Goal: Information Seeking & Learning: Learn about a topic

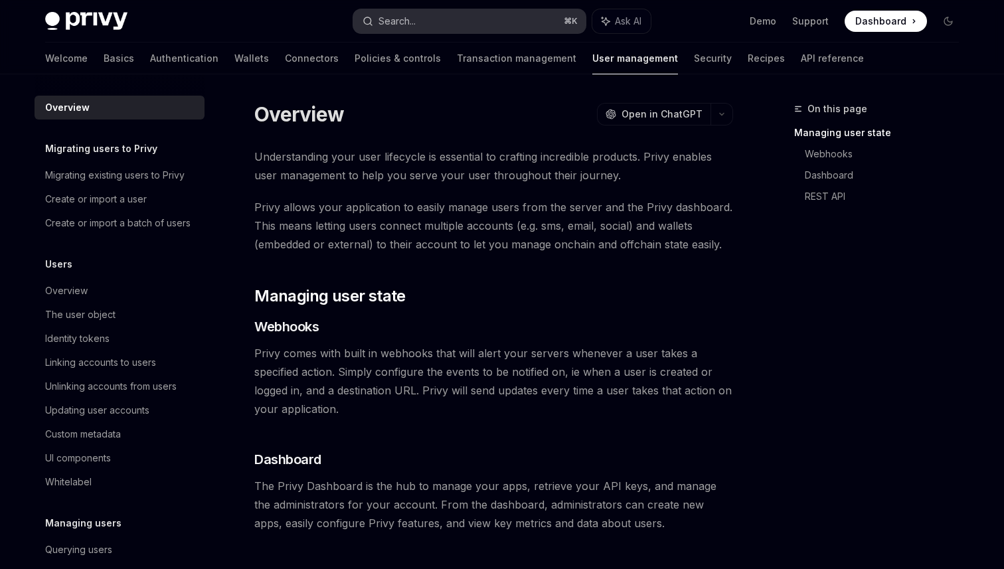
click at [453, 15] on button "Search... ⌘ K" at bounding box center [469, 21] width 232 height 24
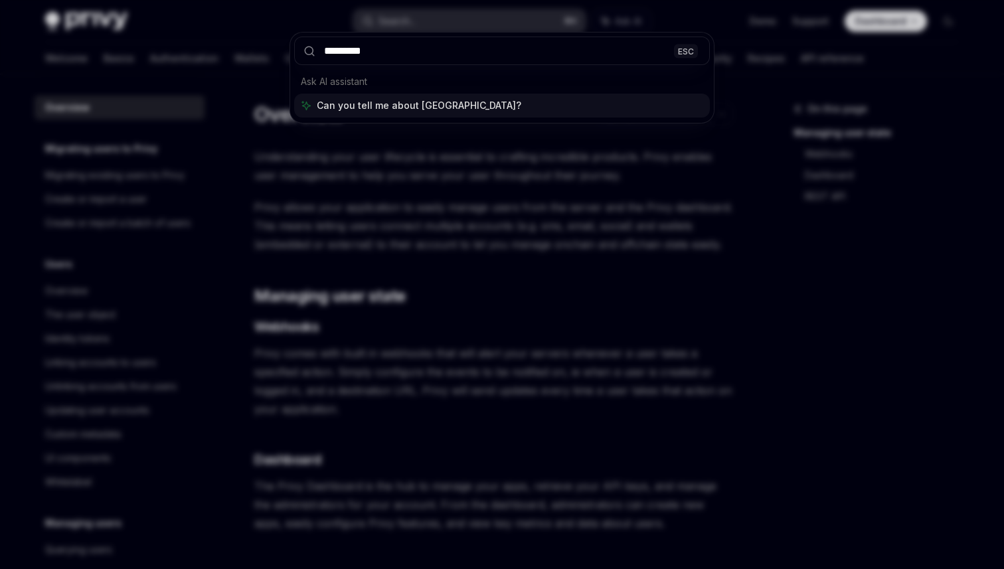
type input "**********"
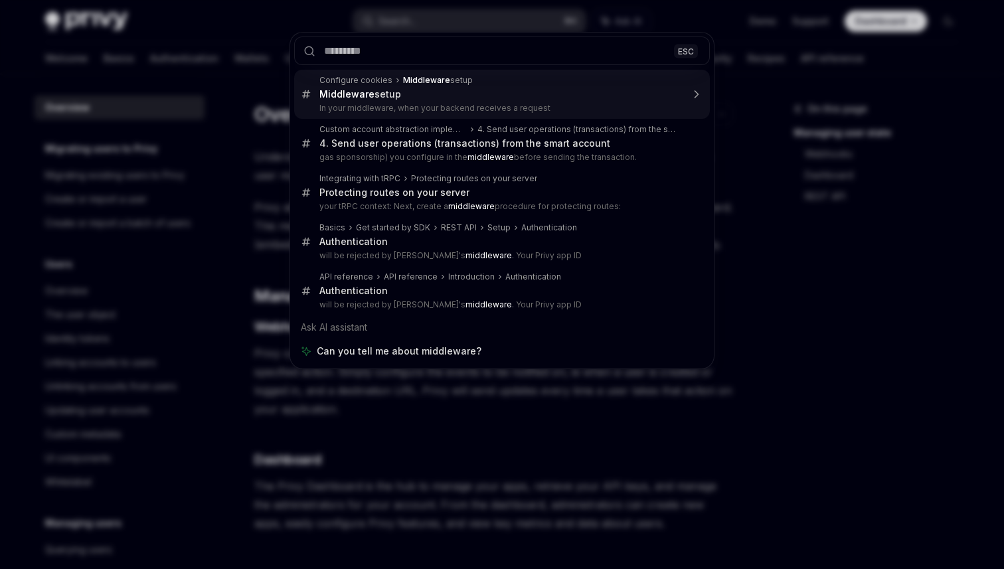
type textarea "*"
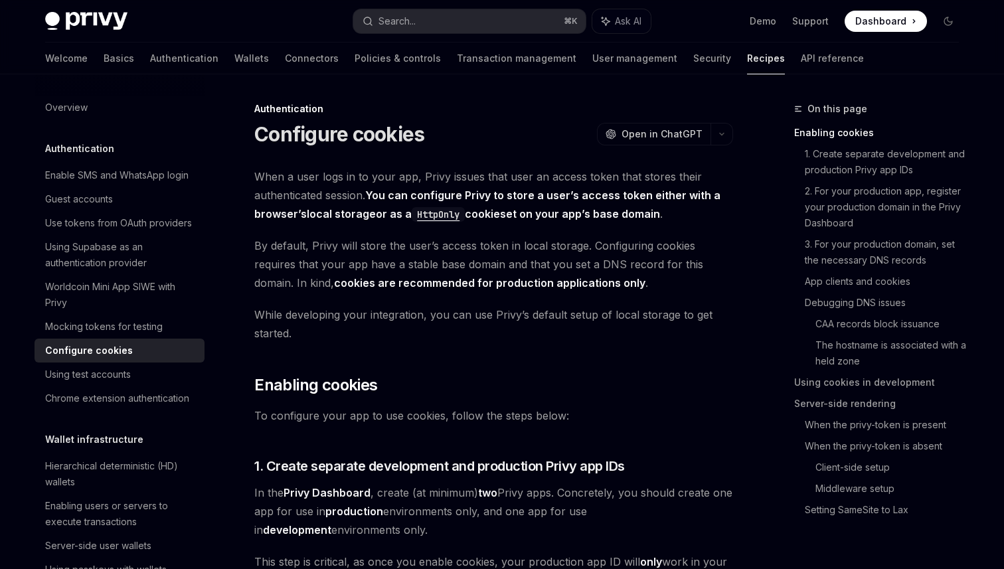
click at [449, 195] on strong "You can configure Privy to store a user’s access token either with a browser’s …" at bounding box center [487, 205] width 466 height 33
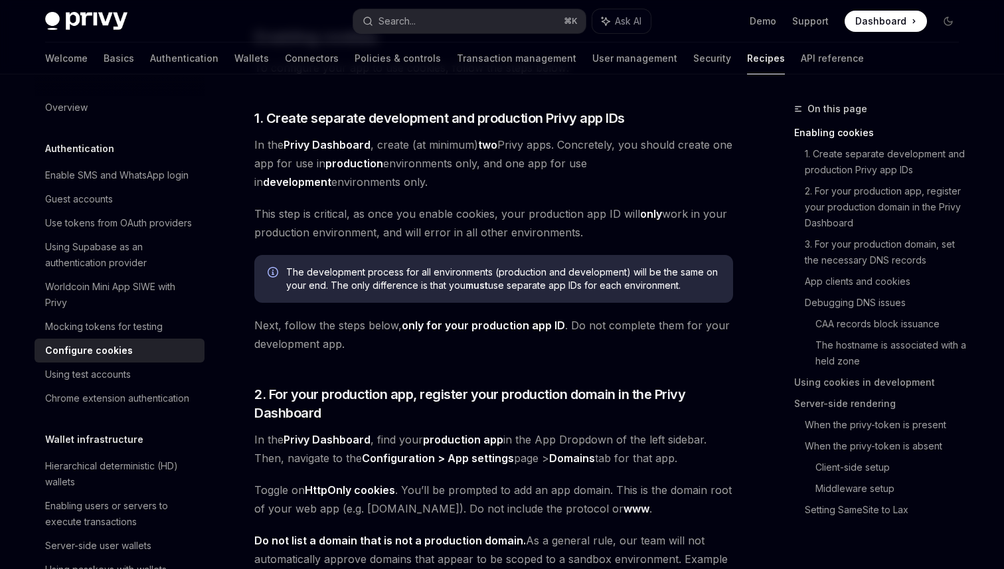
scroll to position [342, 0]
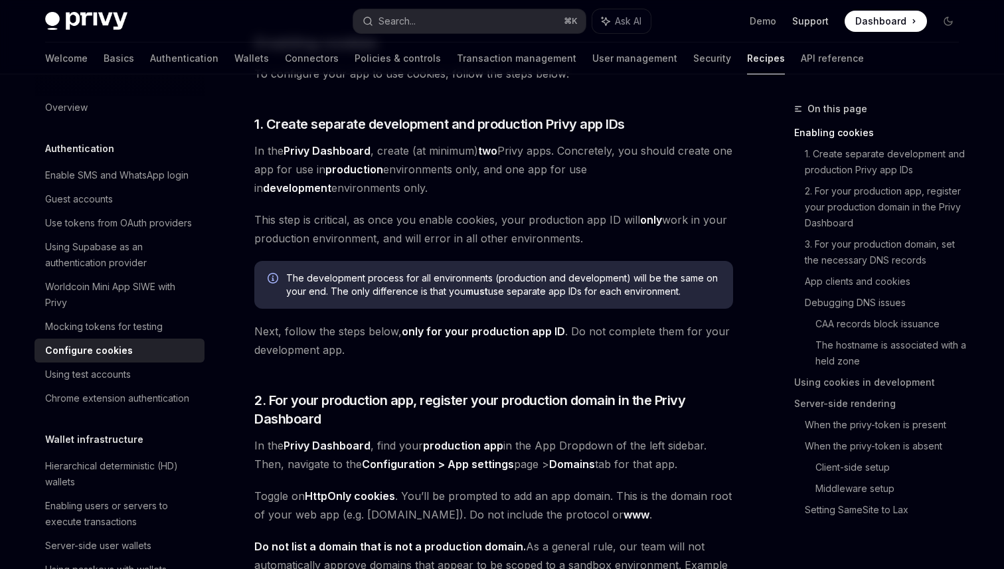
click at [806, 21] on link "Support" at bounding box center [810, 21] width 37 height 13
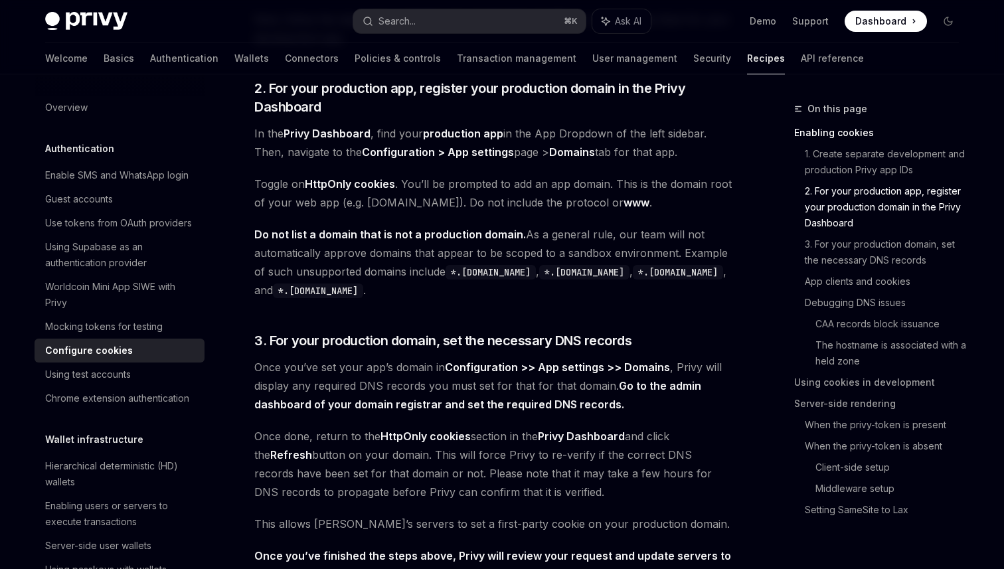
scroll to position [658, 0]
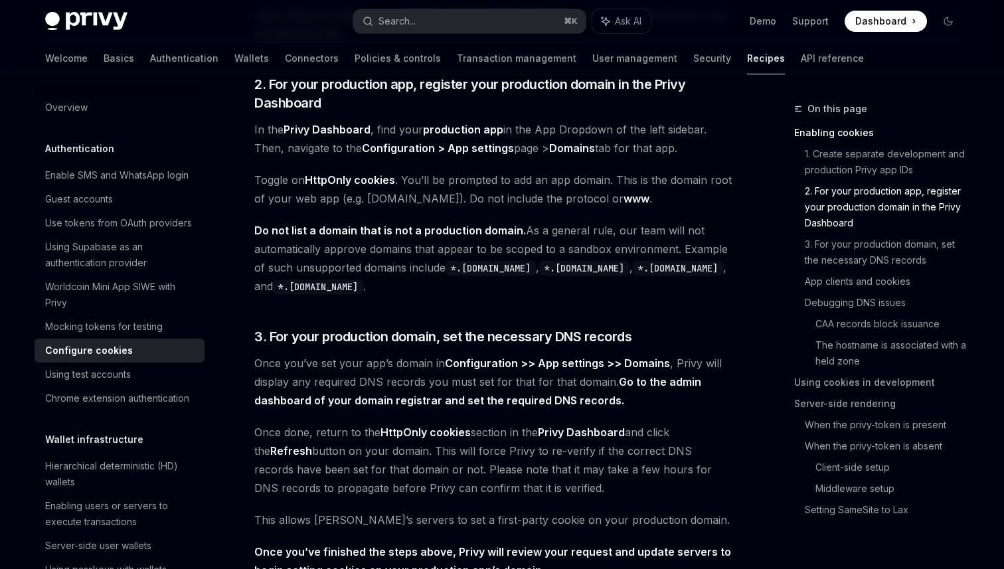
click at [624, 198] on link "www" at bounding box center [637, 199] width 26 height 14
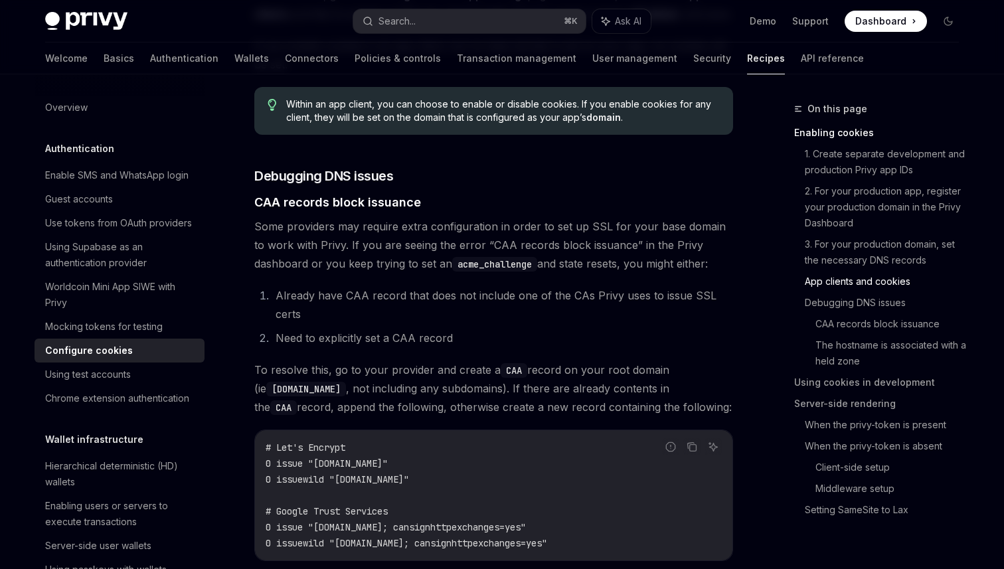
scroll to position [1544, 0]
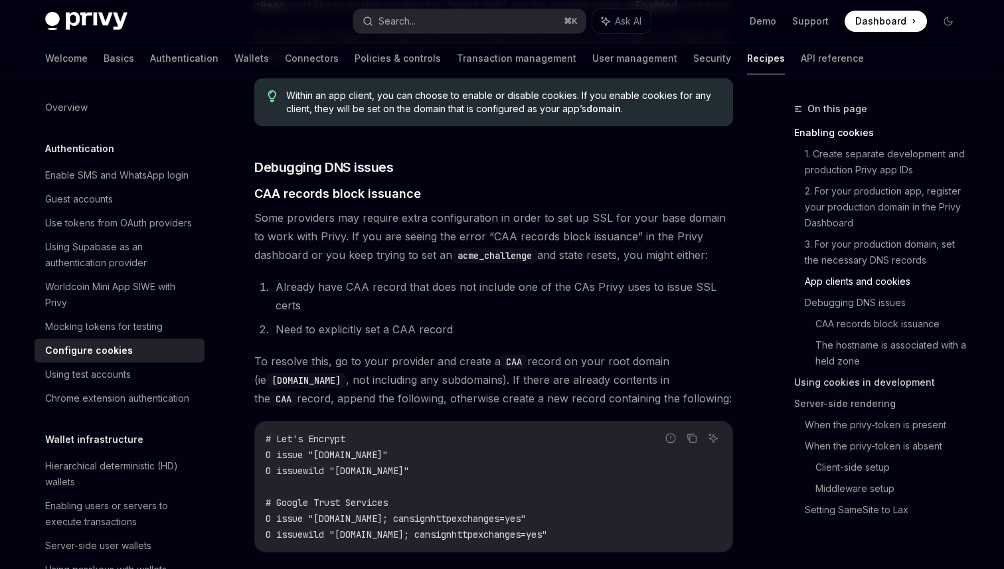
click at [794, 384] on link "Using cookies in development" at bounding box center [881, 382] width 175 height 21
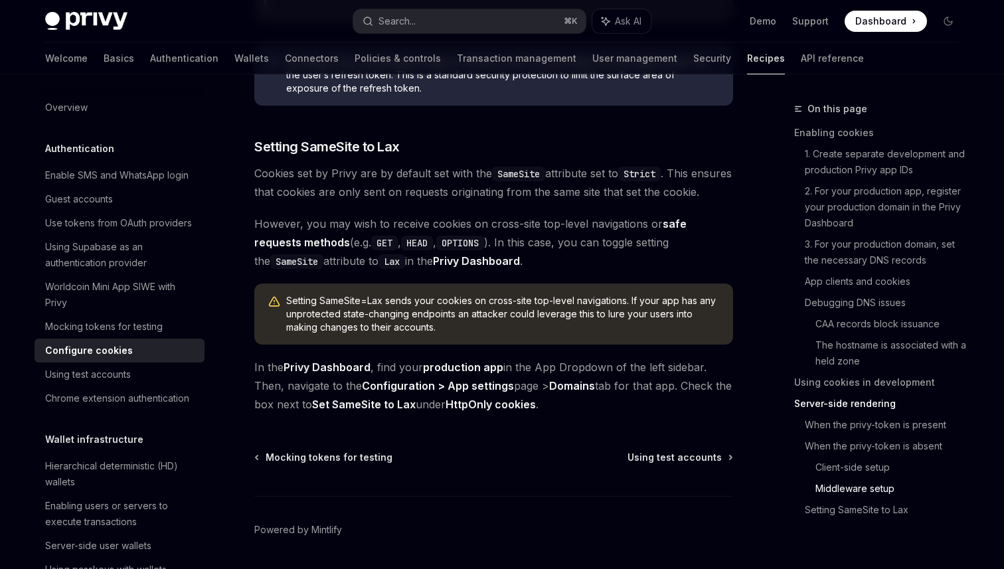
click at [747, 65] on link "Recipes" at bounding box center [766, 58] width 38 height 32
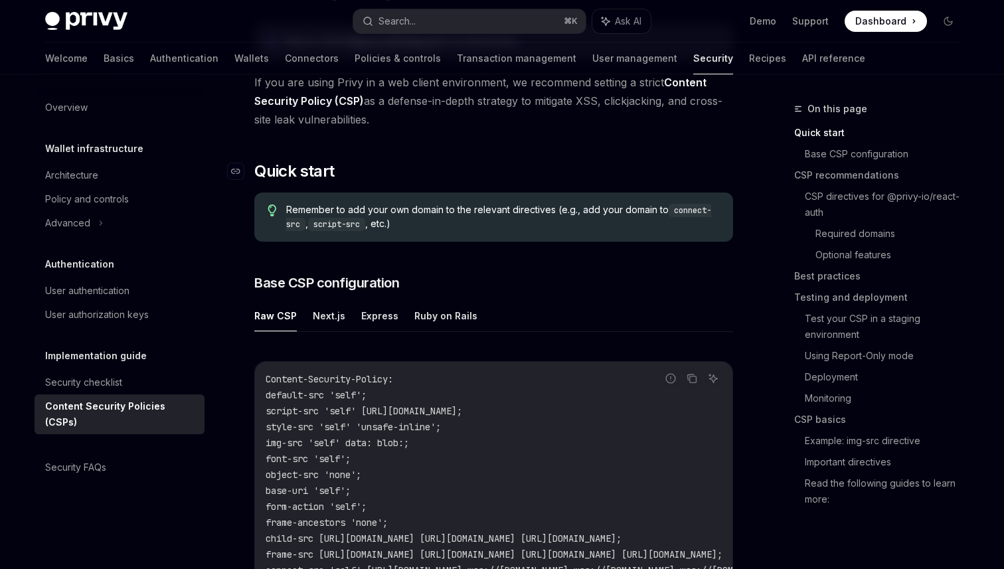
scroll to position [147, 0]
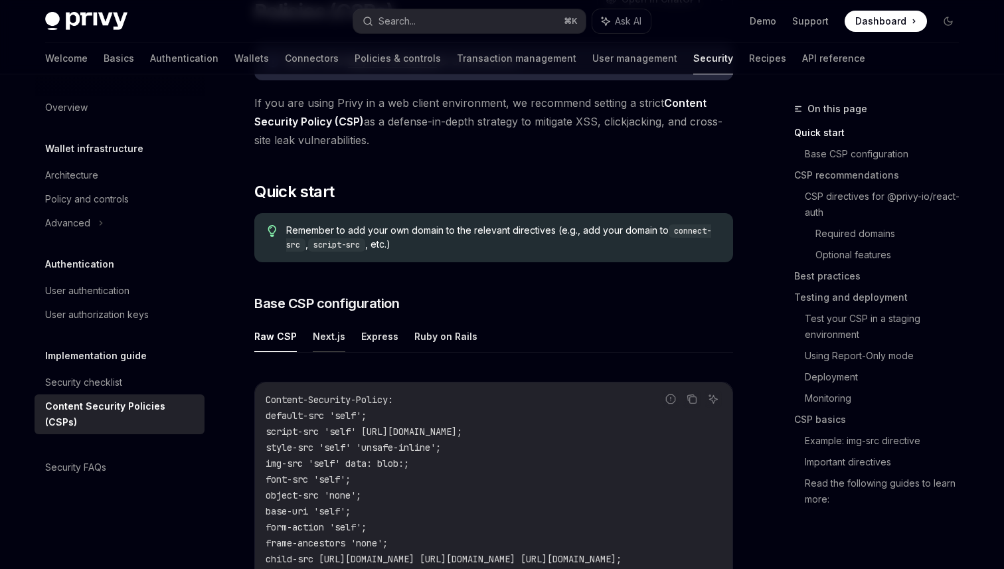
click at [316, 344] on button "Next.js" at bounding box center [329, 336] width 33 height 31
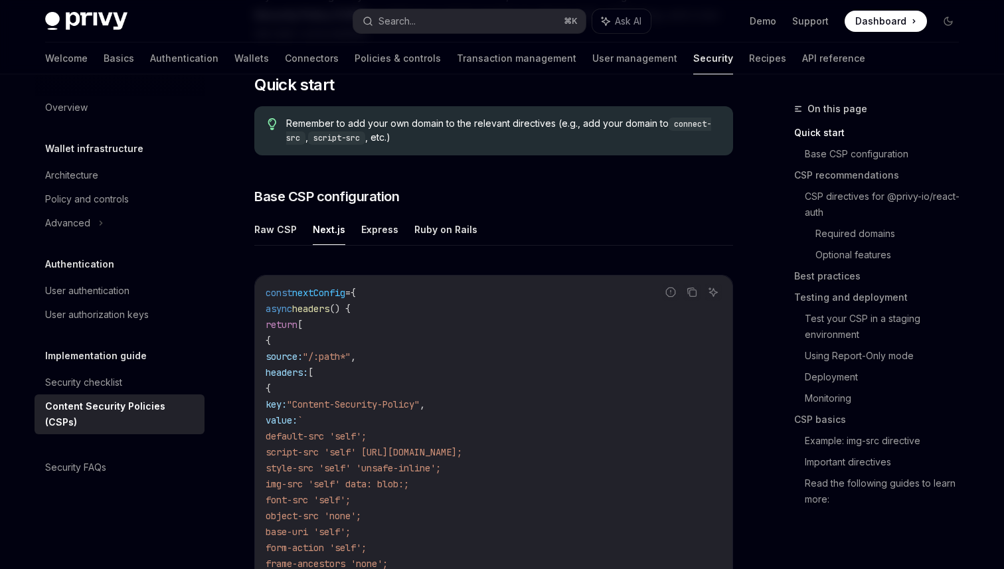
scroll to position [271, 0]
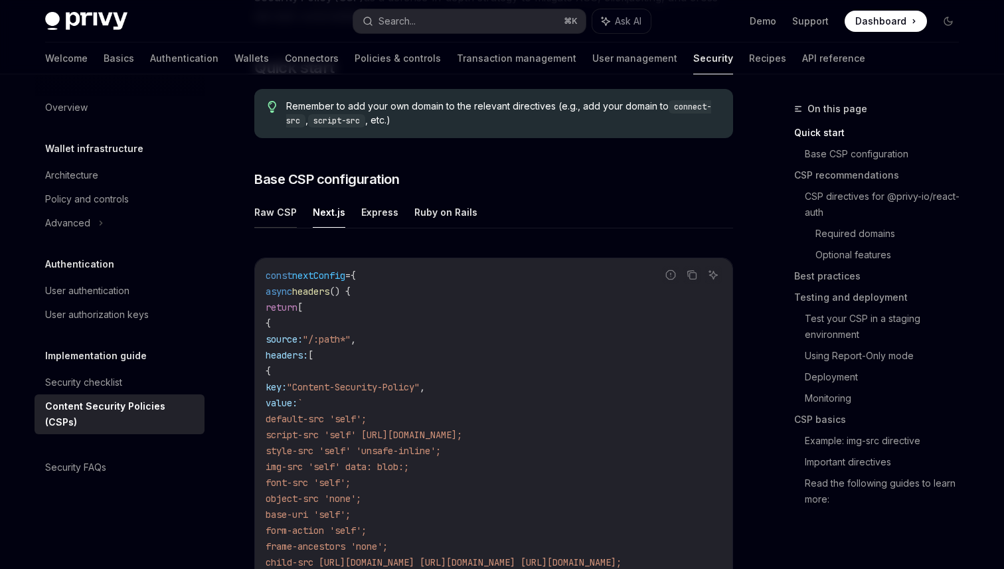
click at [286, 224] on button "Raw CSP" at bounding box center [275, 212] width 42 height 31
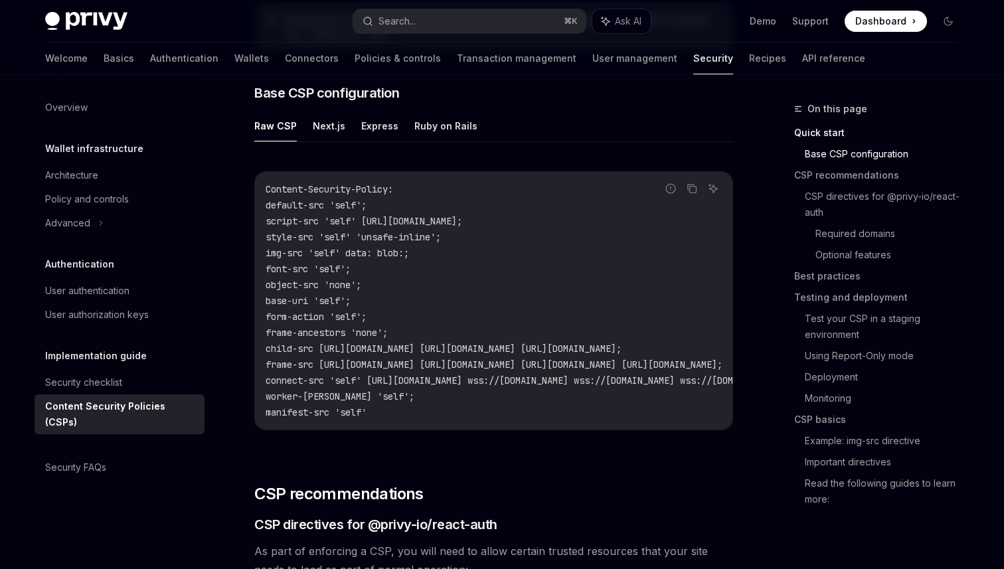
scroll to position [359, 0]
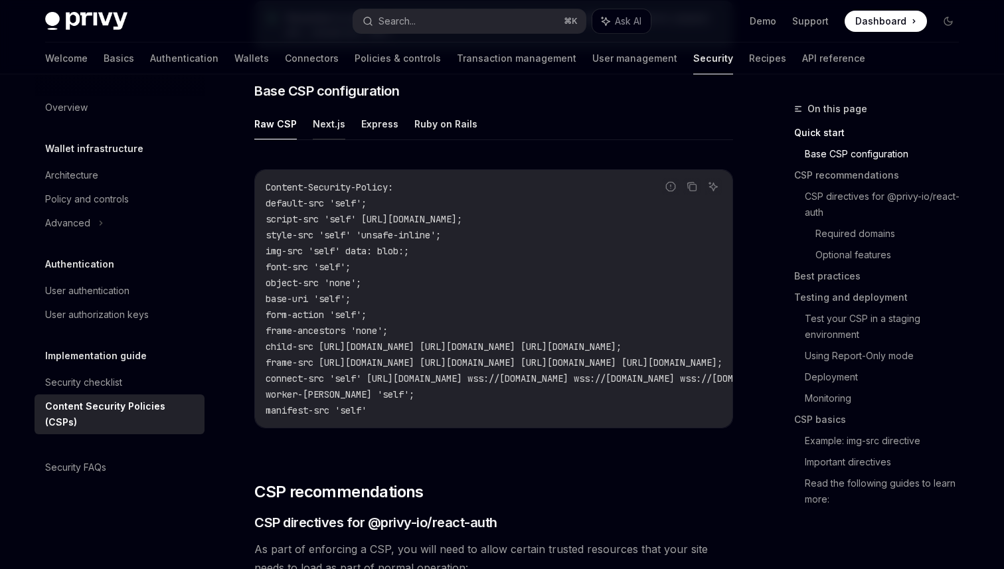
click at [323, 125] on button "Next.js" at bounding box center [329, 123] width 33 height 31
type textarea "*"
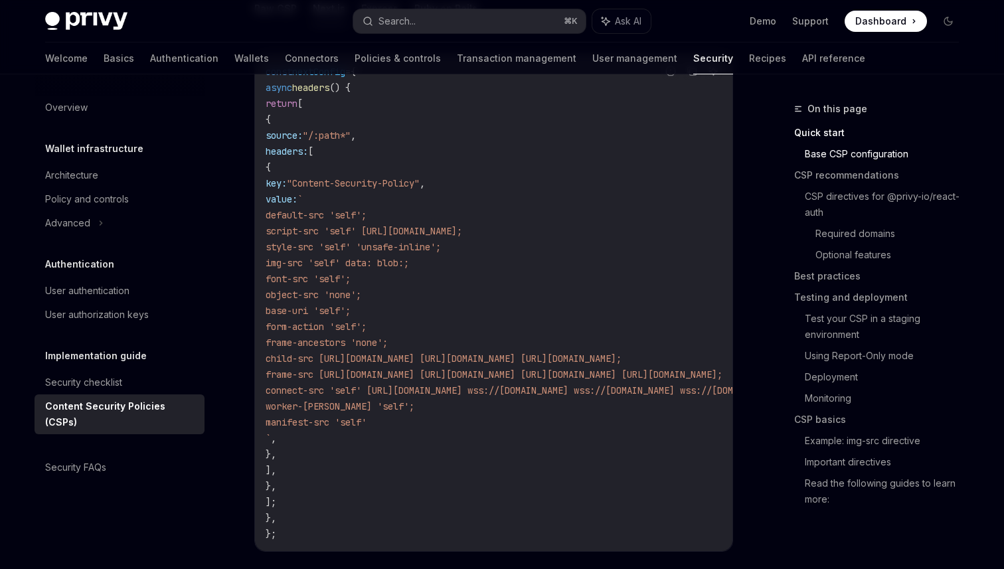
scroll to position [466, 0]
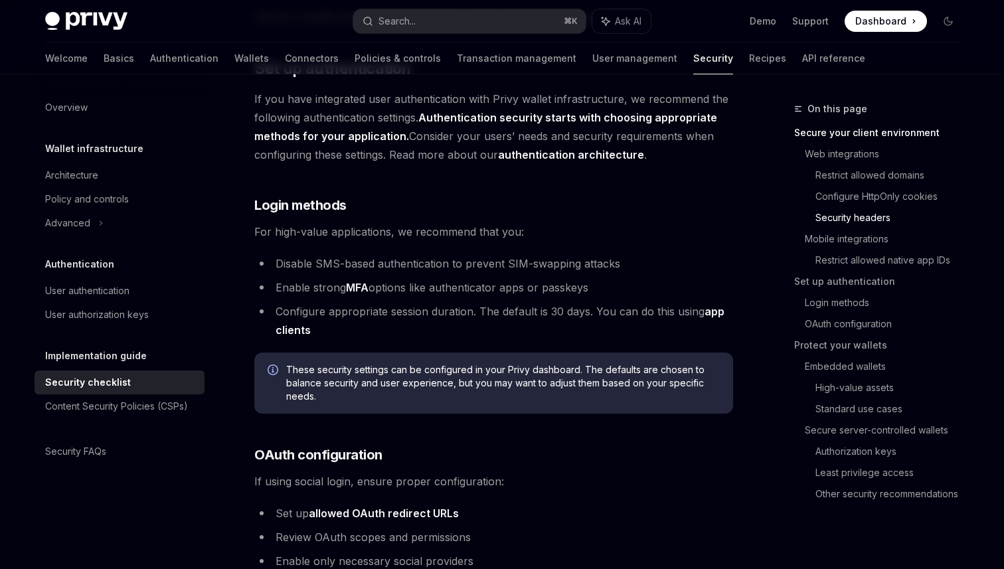
scroll to position [656, 0]
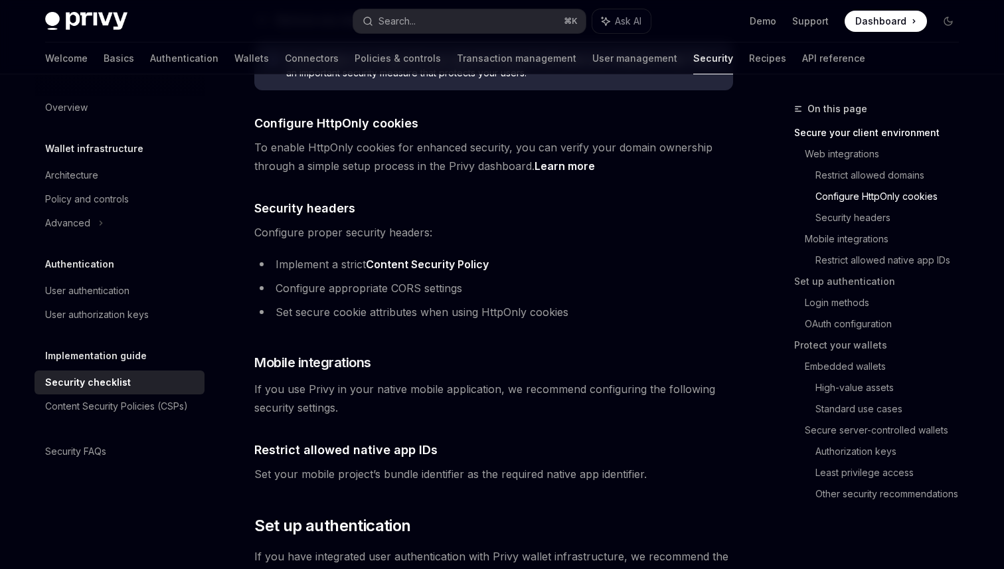
click at [697, 223] on span "Configure proper security headers:" at bounding box center [493, 232] width 479 height 19
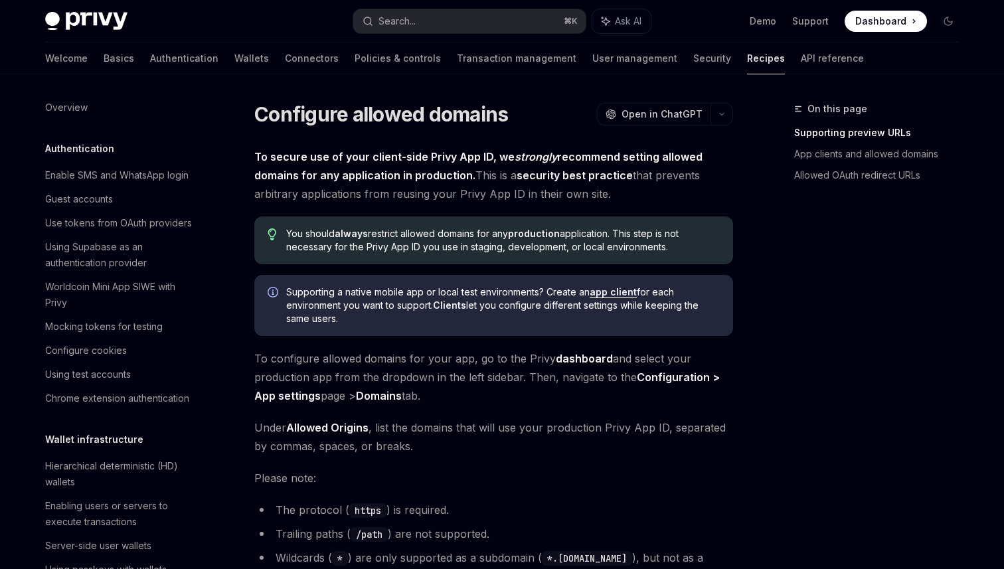
scroll to position [1268, 0]
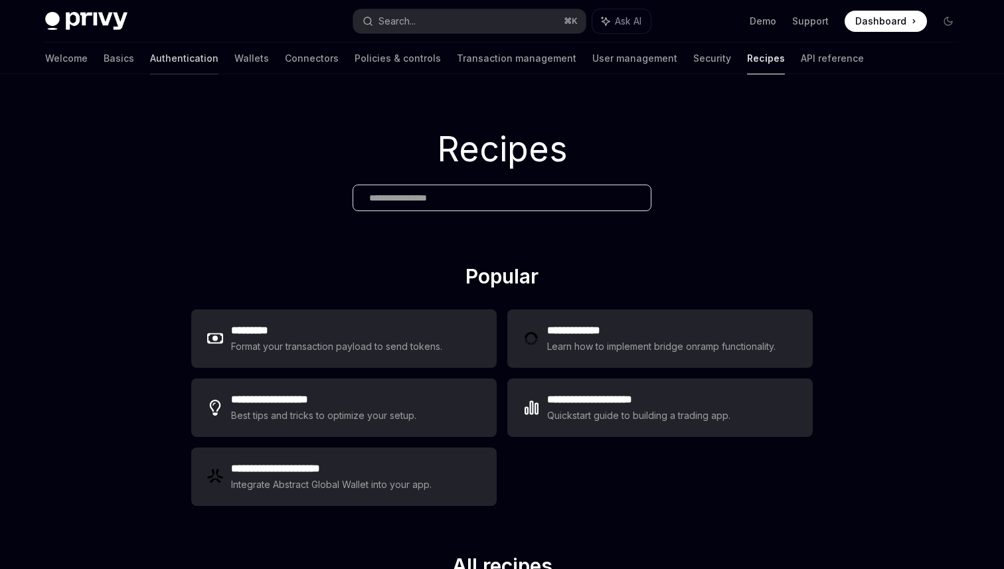
click at [150, 56] on link "Authentication" at bounding box center [184, 58] width 68 height 32
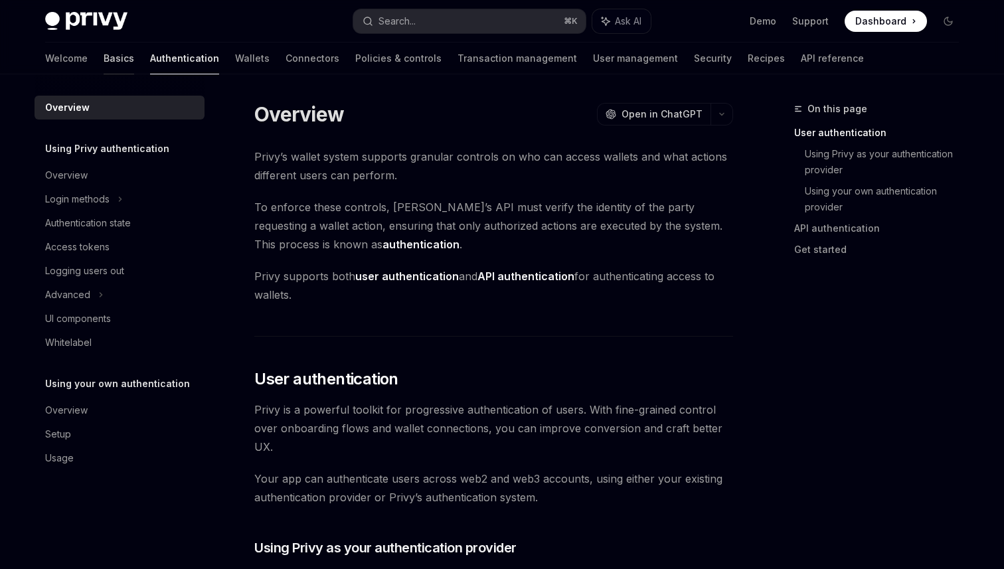
click at [104, 64] on link "Basics" at bounding box center [119, 58] width 31 height 32
type textarea "*"
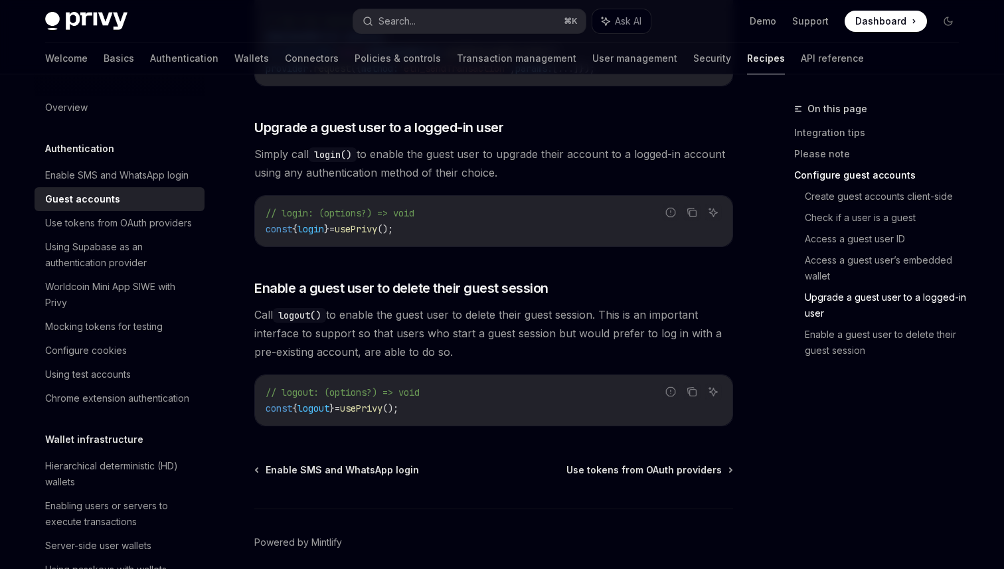
scroll to position [1987, 0]
click at [120, 226] on div "Use tokens from OAuth providers" at bounding box center [118, 223] width 147 height 16
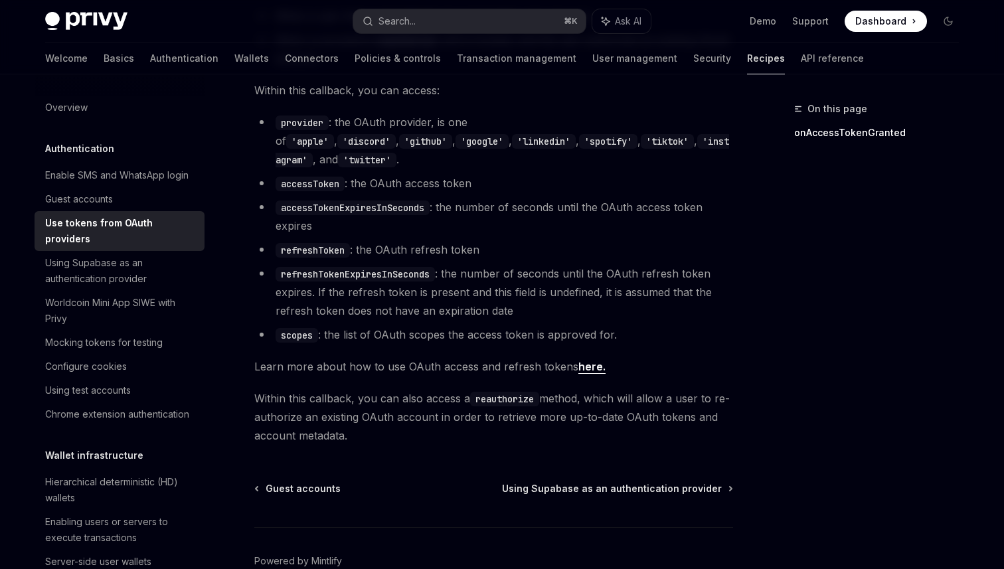
click at [747, 62] on link "Recipes" at bounding box center [766, 58] width 38 height 32
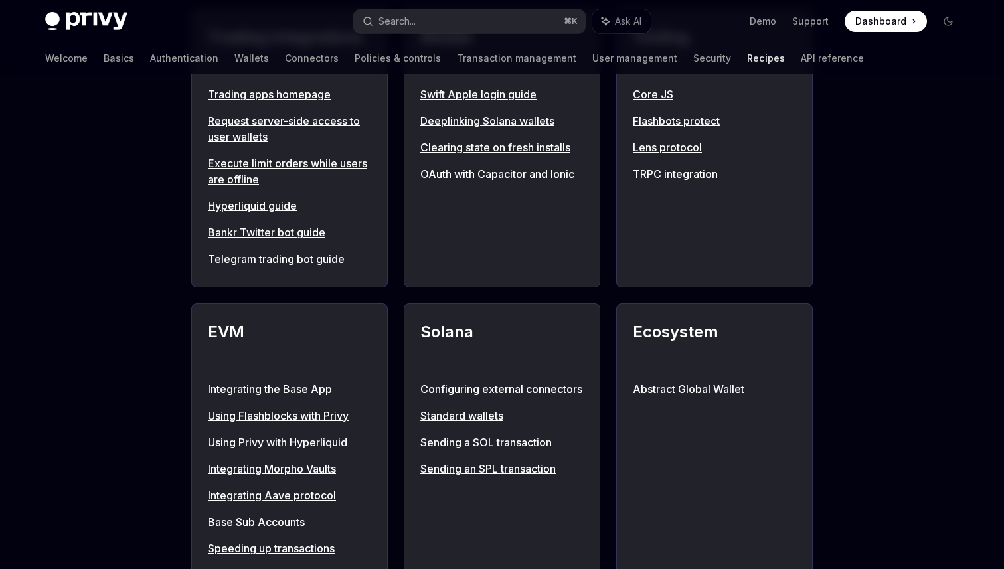
scroll to position [1223, 0]
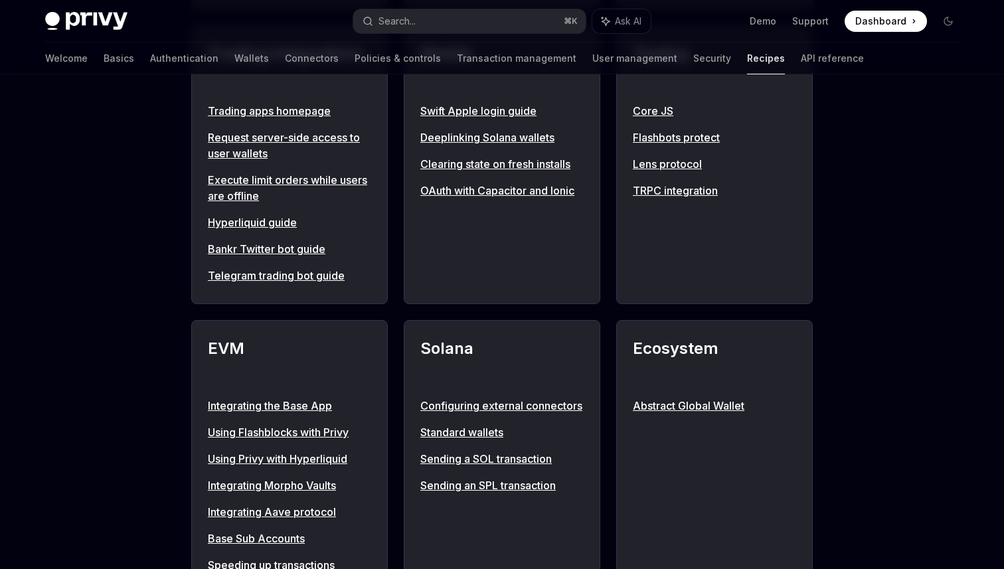
click at [677, 220] on div "Tooling Core JS Flashbots protect Lens protocol TRPC integration" at bounding box center [714, 164] width 197 height 279
click at [677, 199] on link "TRPC integration" at bounding box center [714, 191] width 163 height 16
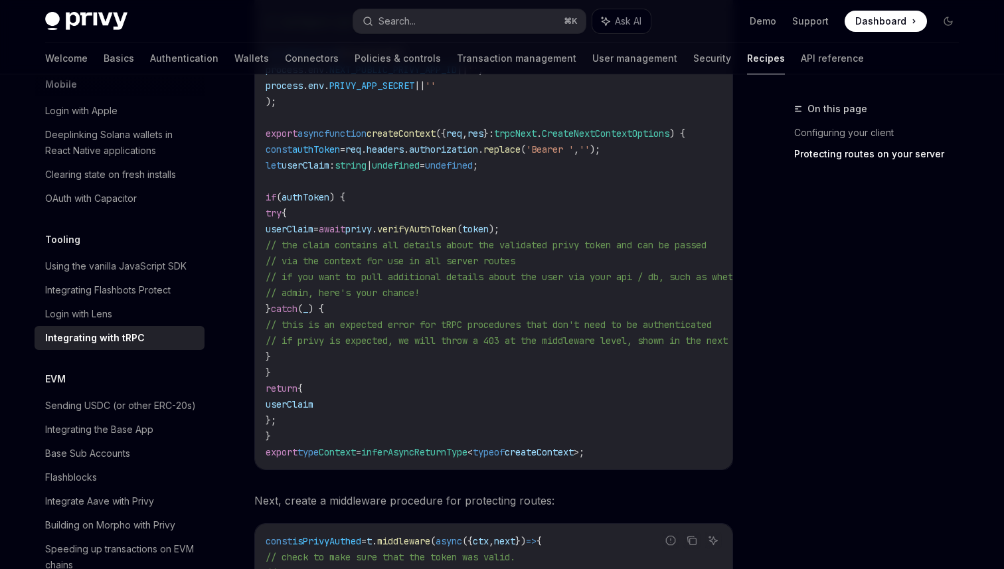
scroll to position [1228, 0]
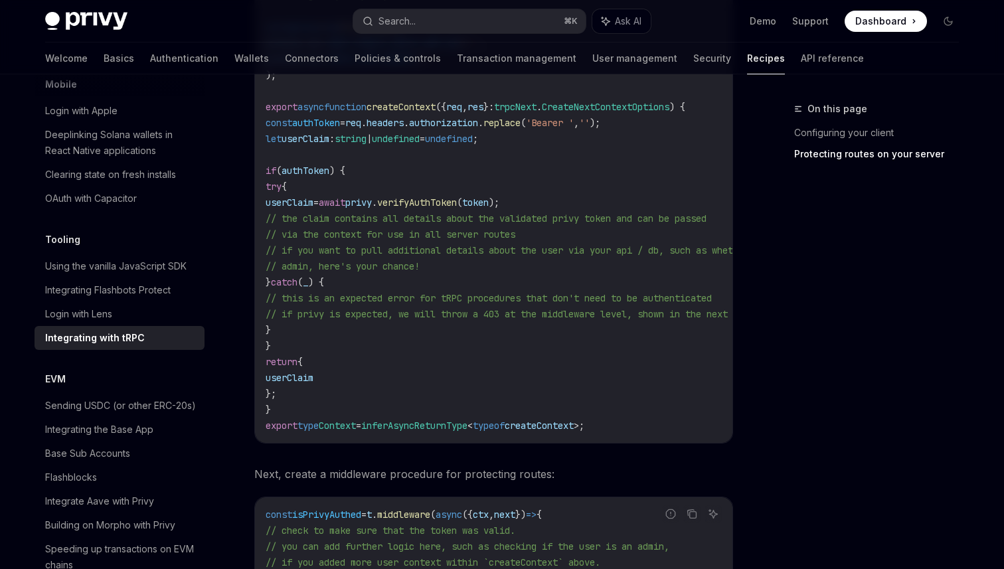
drag, startPoint x: 389, startPoint y: 109, endPoint x: 461, endPoint y: 109, distance: 71.7
click at [461, 109] on span "export async function createContext ({ req , res } : trpcNext . CreateNextConte…" at bounding box center [476, 107] width 420 height 12
copy span "createContext"
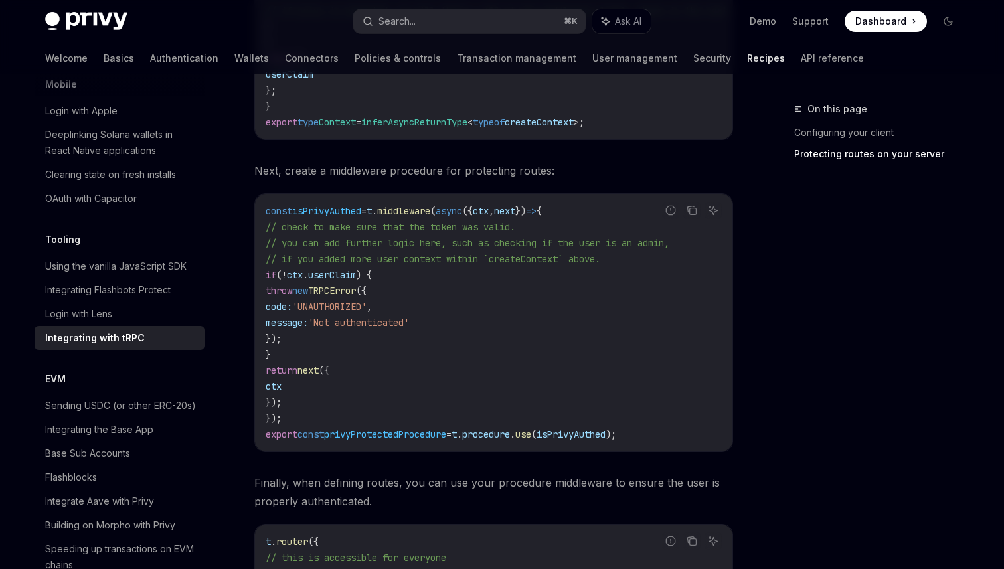
scroll to position [1533, 0]
click at [522, 340] on code "const isPrivyAuthed = t . middleware ( async ({ ctx , next }) => { // check to …" at bounding box center [494, 321] width 456 height 239
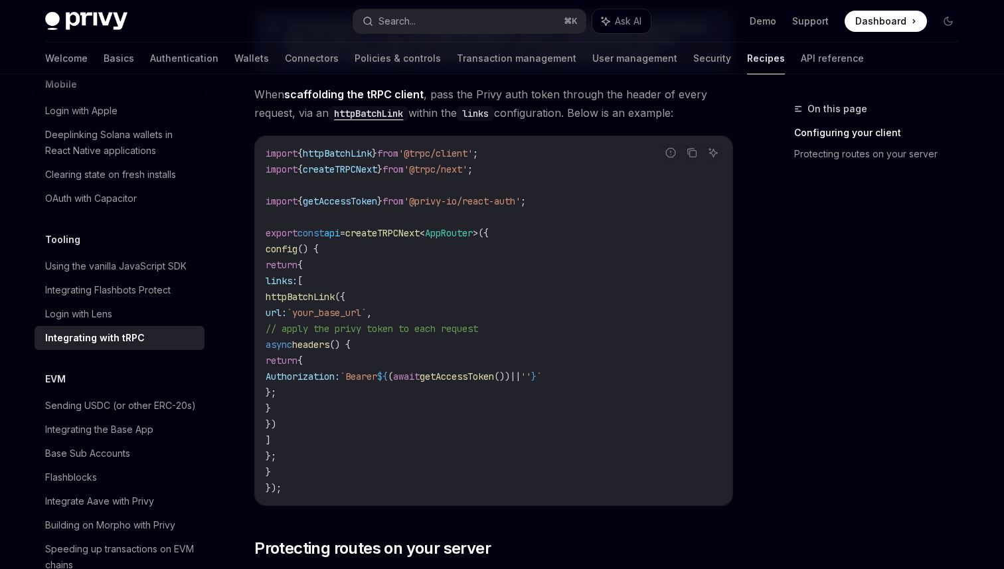
scroll to position [454, 0]
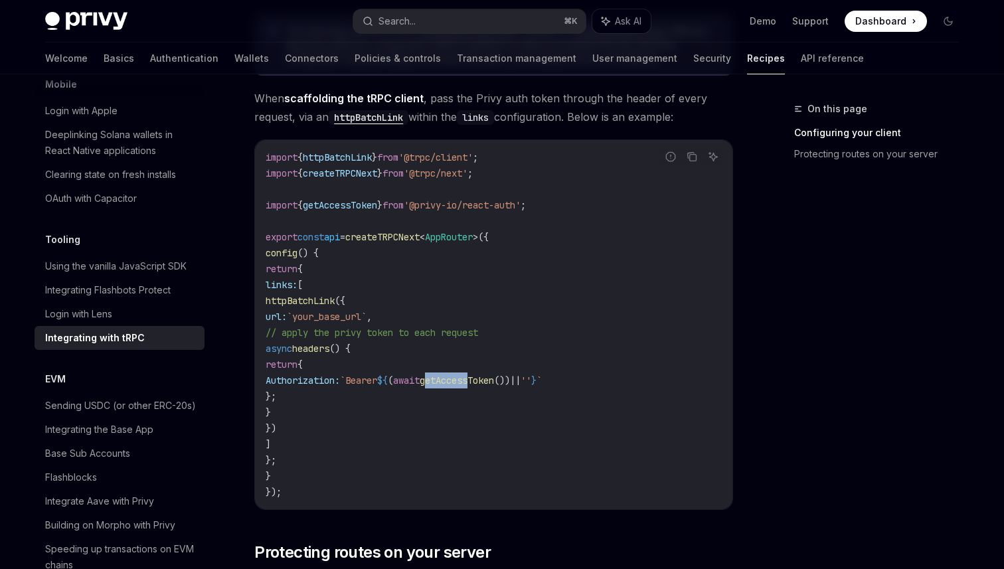
drag, startPoint x: 523, startPoint y: 381, endPoint x: 569, endPoint y: 381, distance: 46.5
click at [494, 381] on span "getAccessToken" at bounding box center [457, 381] width 74 height 12
drag, startPoint x: 311, startPoint y: 208, endPoint x: 387, endPoint y: 205, distance: 76.4
click at [377, 205] on span "getAccessToken" at bounding box center [340, 205] width 74 height 12
copy span "getAccessToken"
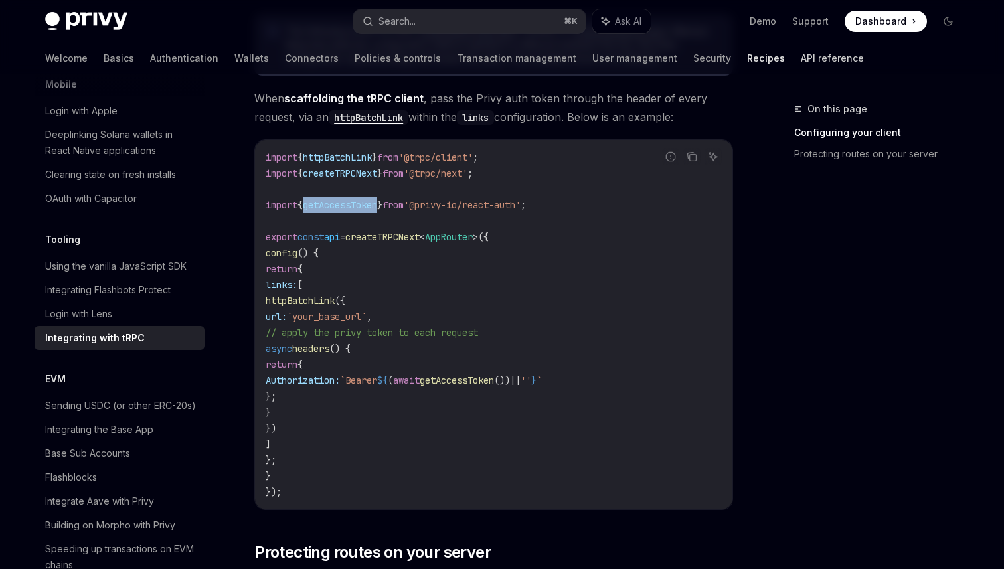
click at [801, 58] on link "API reference" at bounding box center [832, 58] width 63 height 32
type textarea "*"
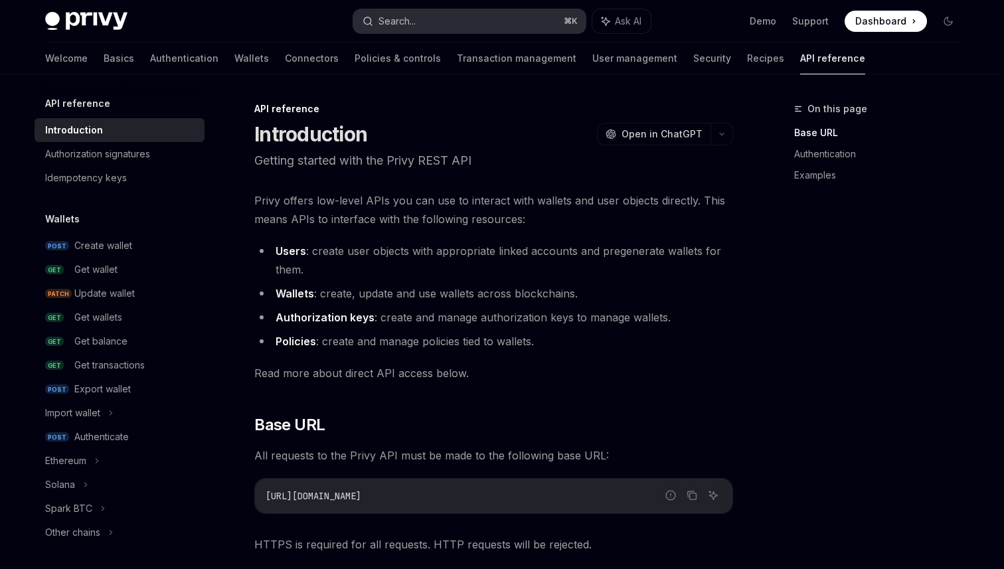
click at [433, 16] on button "Search... ⌘ K" at bounding box center [469, 21] width 232 height 24
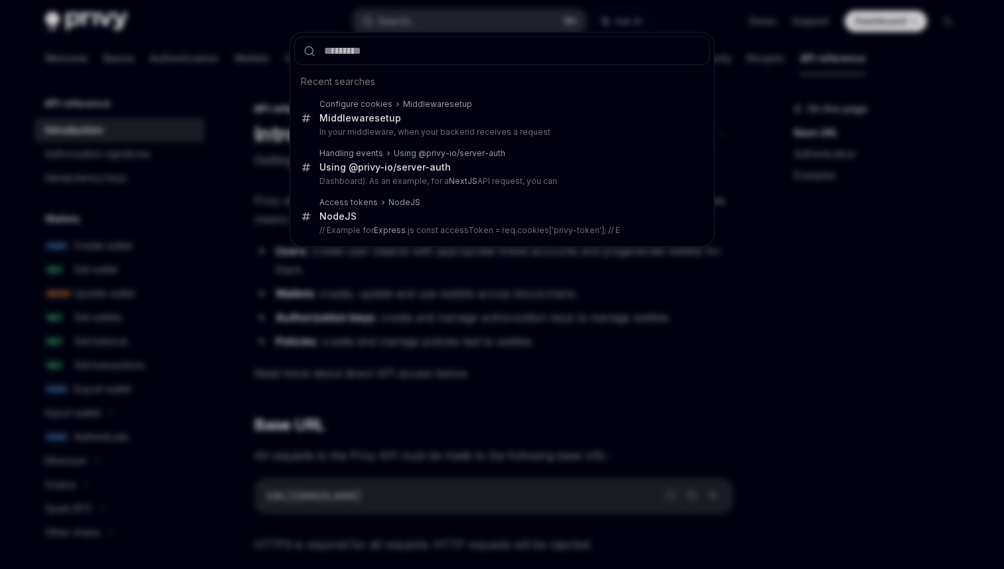
type input "**********"
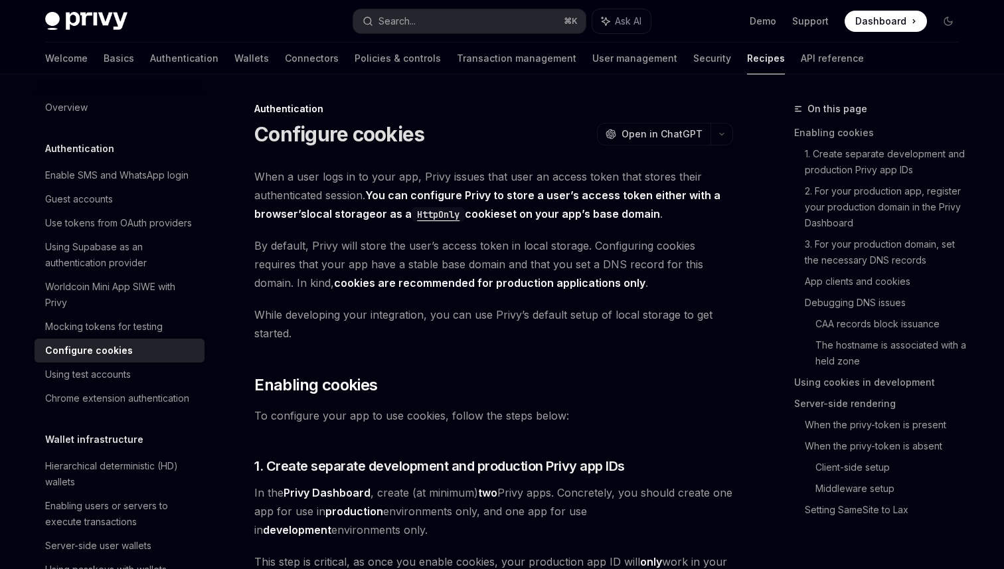
scroll to position [3260, 0]
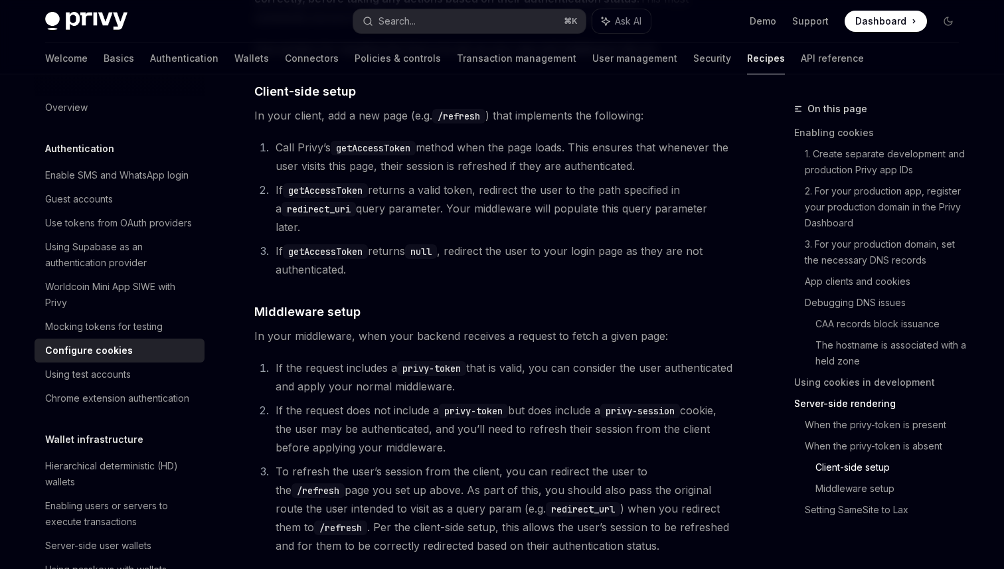
click at [578, 266] on li "If getAccessToken returns null , redirect the user to your login page as they a…" at bounding box center [502, 260] width 461 height 37
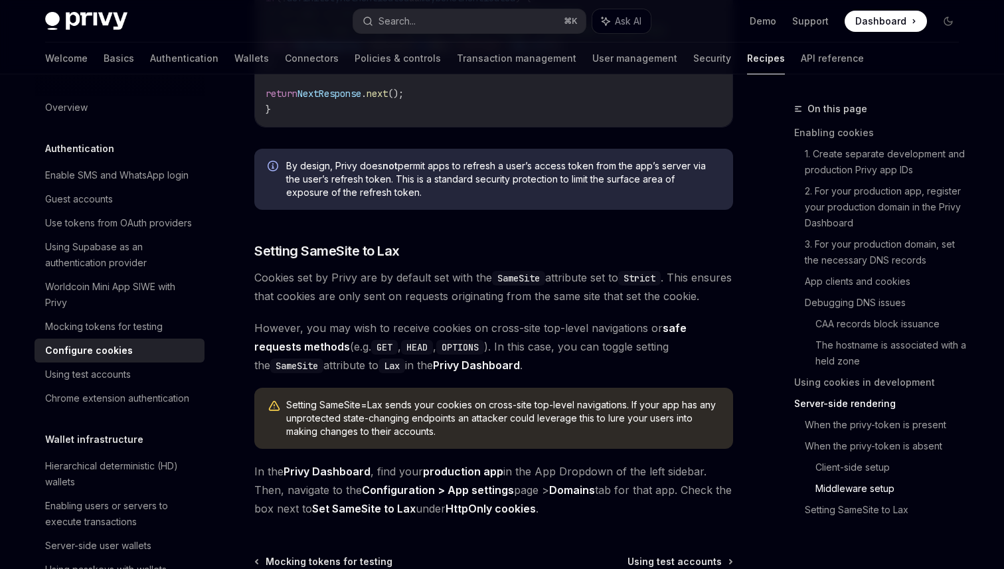
scroll to position [4493, 0]
click at [150, 49] on link "Authentication" at bounding box center [184, 58] width 68 height 32
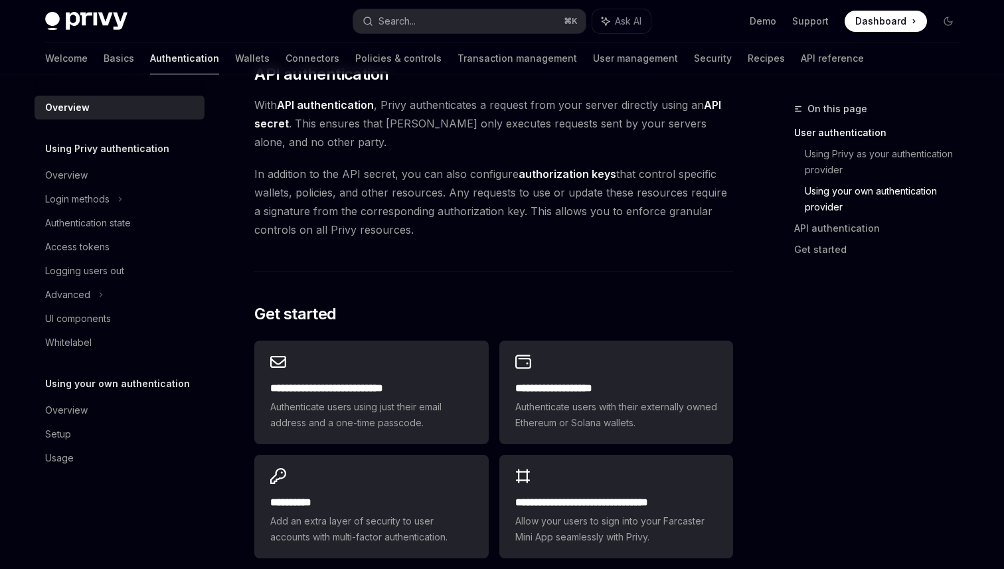
scroll to position [1098, 0]
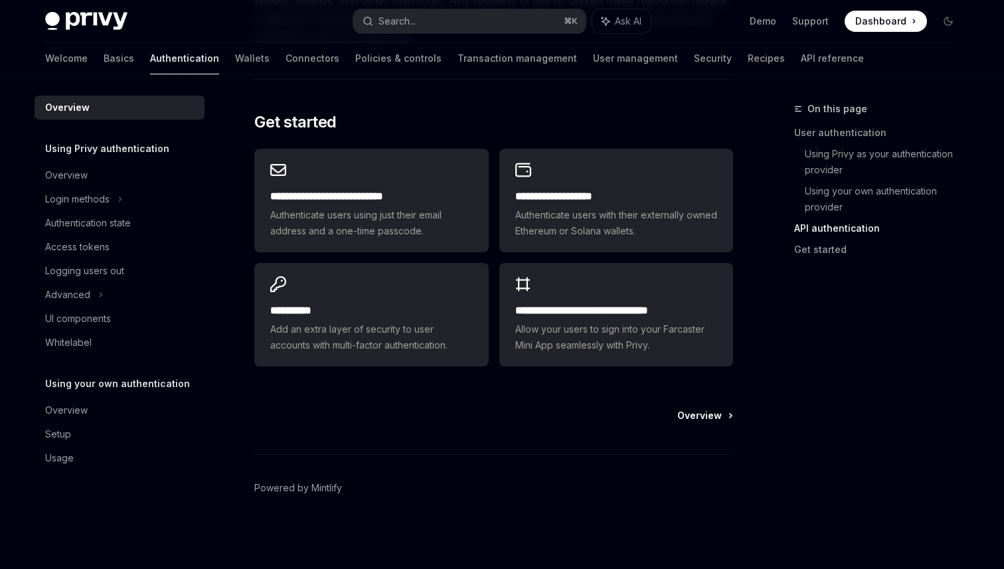
click at [709, 416] on span "Overview" at bounding box center [699, 415] width 44 height 13
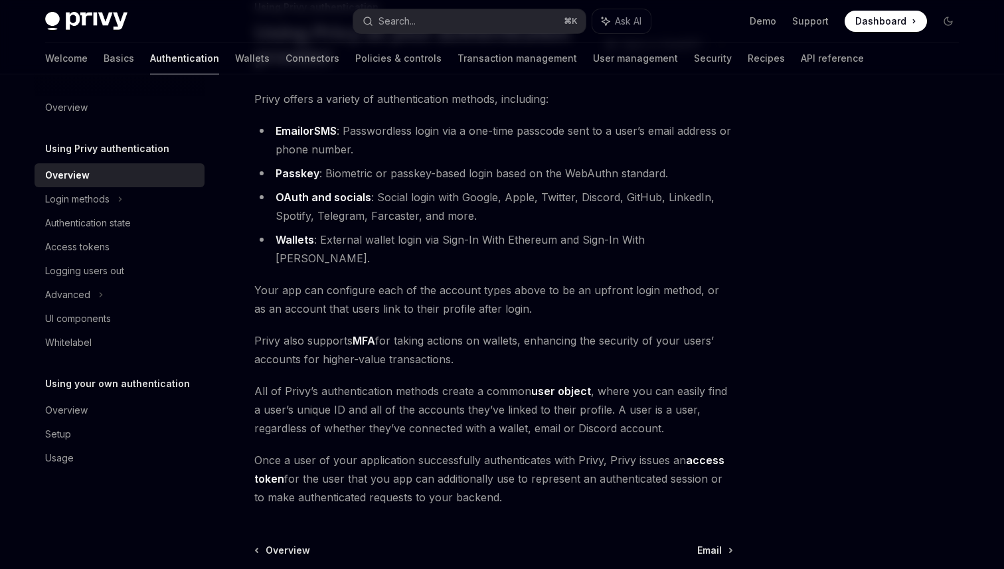
scroll to position [120, 0]
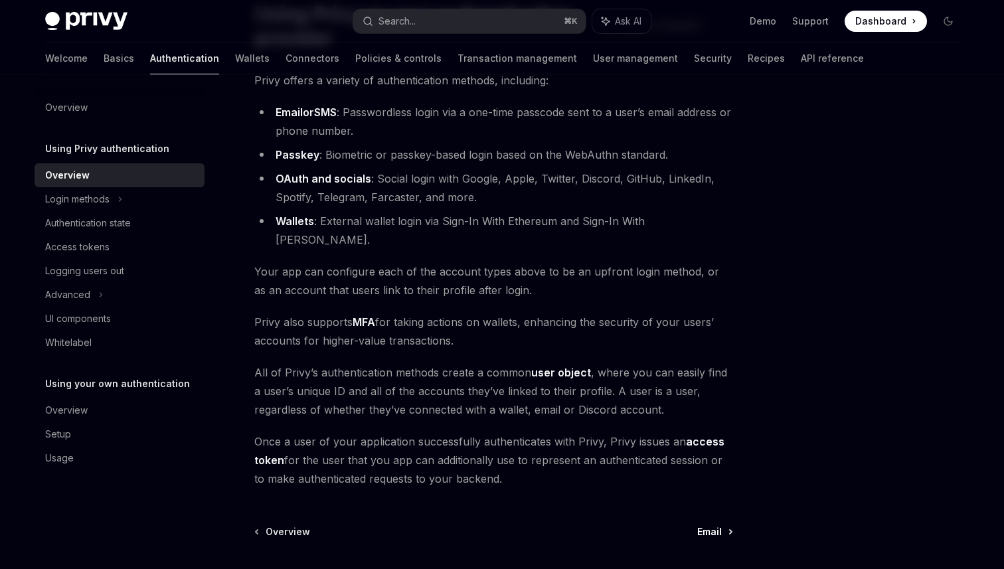
click at [702, 525] on span "Email" at bounding box center [709, 531] width 25 height 13
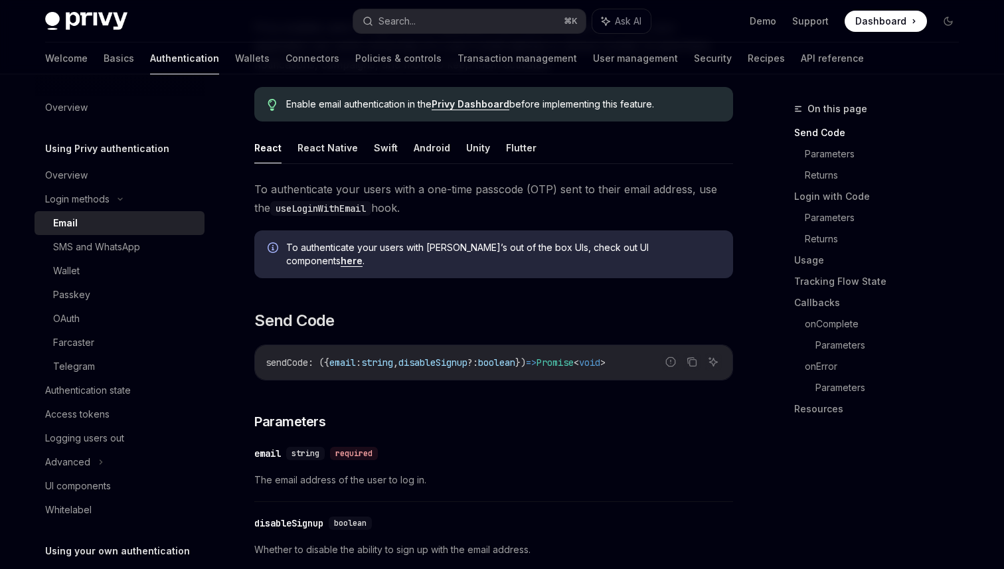
scroll to position [153, 0]
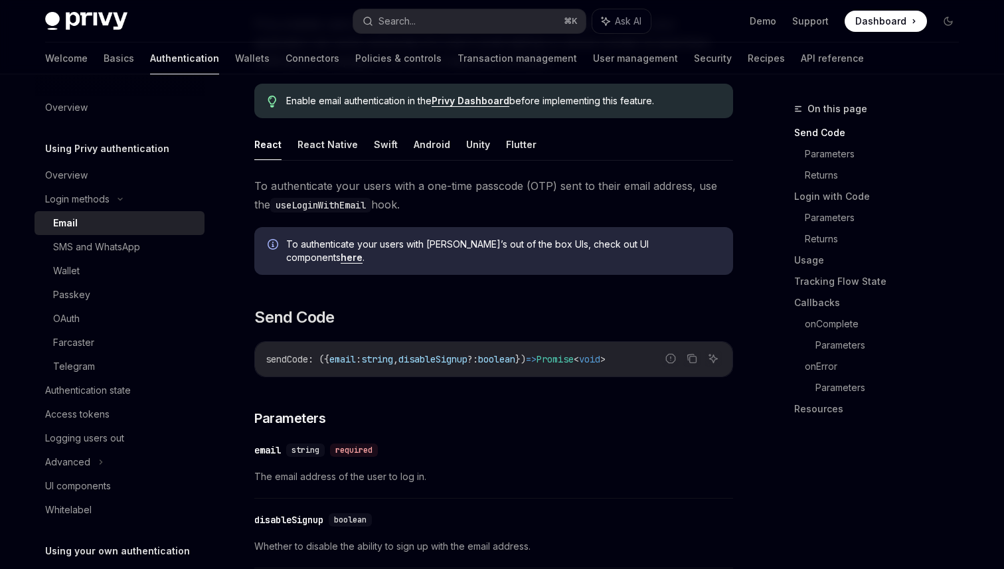
click at [331, 207] on code "useLoginWithEmail" at bounding box center [320, 205] width 101 height 15
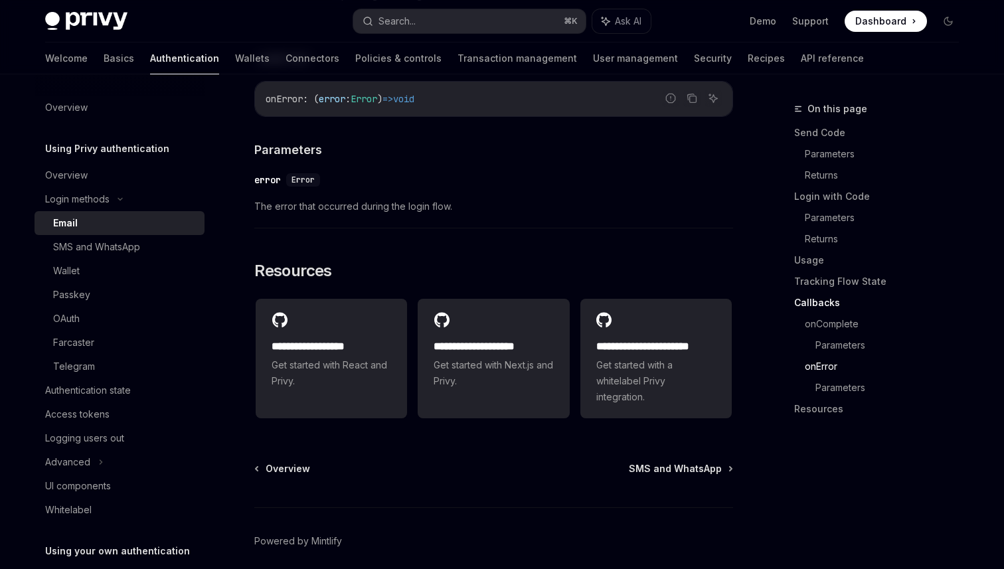
scroll to position [2679, 0]
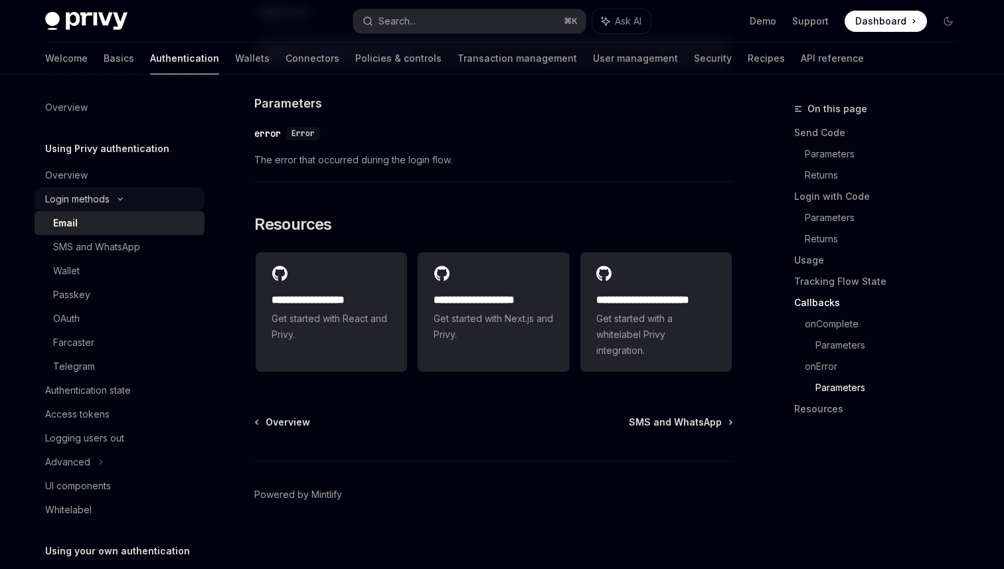
click at [129, 199] on div "Login methods" at bounding box center [120, 199] width 170 height 24
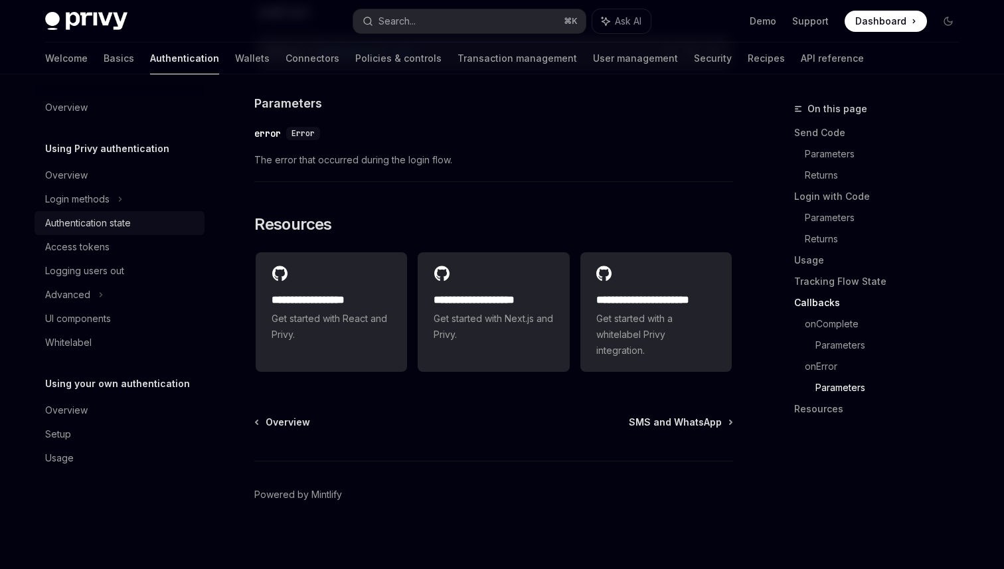
click at [108, 226] on div "Authentication state" at bounding box center [88, 223] width 86 height 16
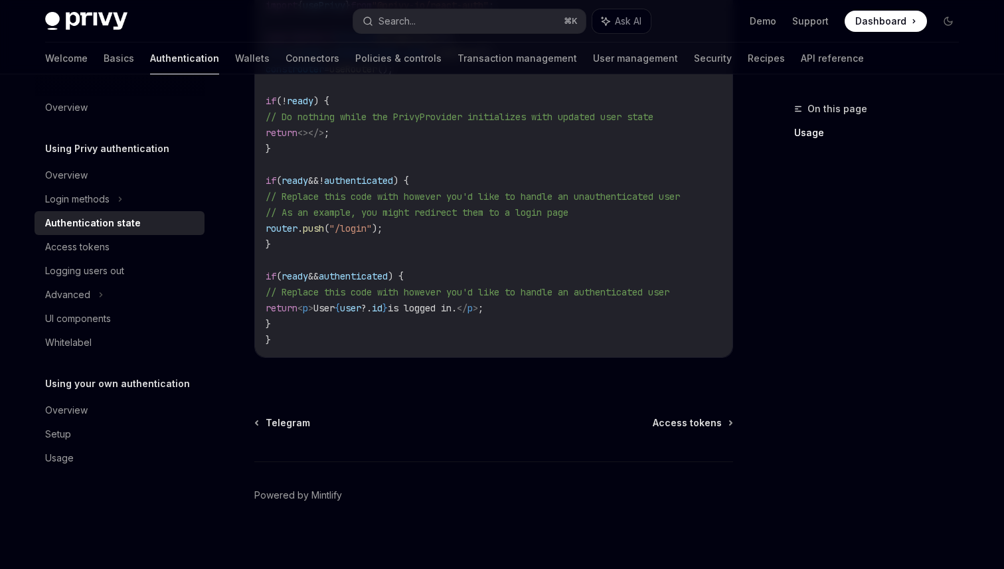
scroll to position [560, 0]
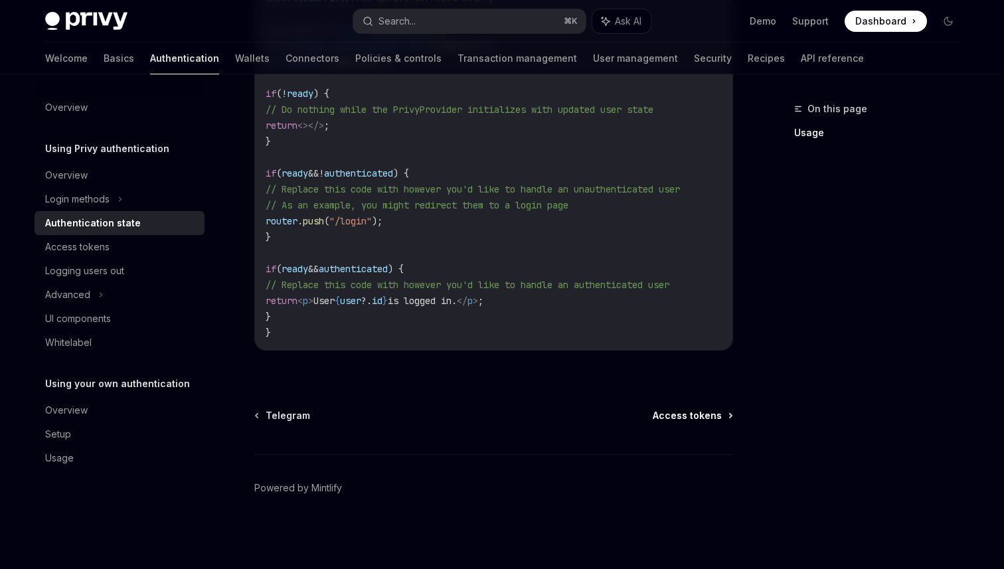
click at [678, 422] on span "Access tokens" at bounding box center [687, 415] width 69 height 13
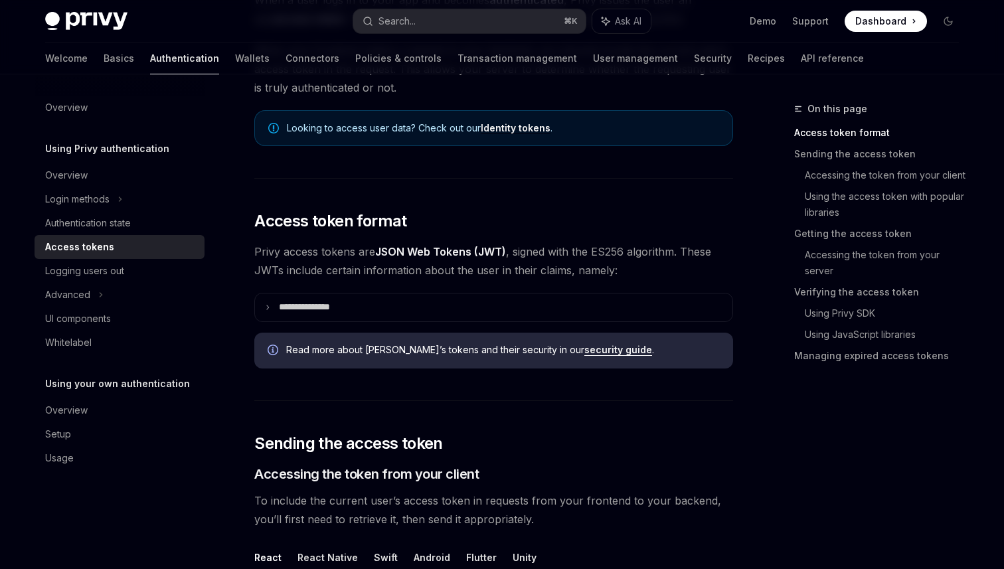
scroll to position [181, 0]
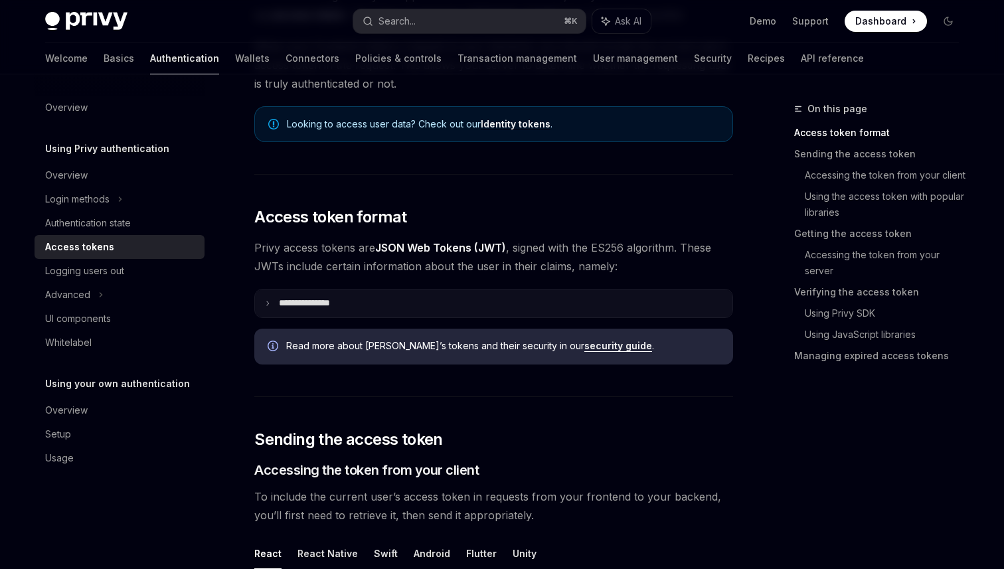
click at [292, 307] on p "**********" at bounding box center [315, 303] width 72 height 12
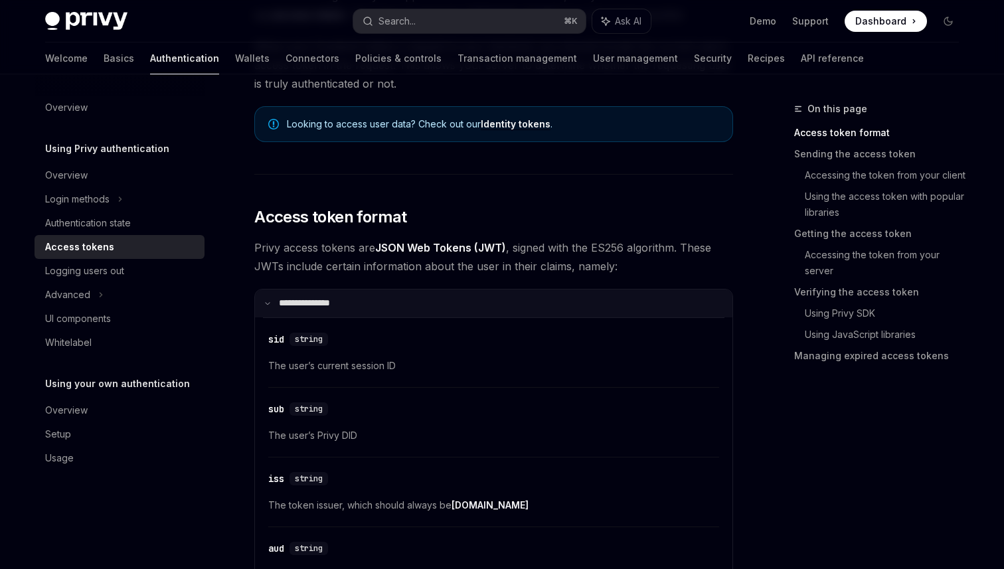
click at [292, 307] on p "**********" at bounding box center [313, 303] width 68 height 12
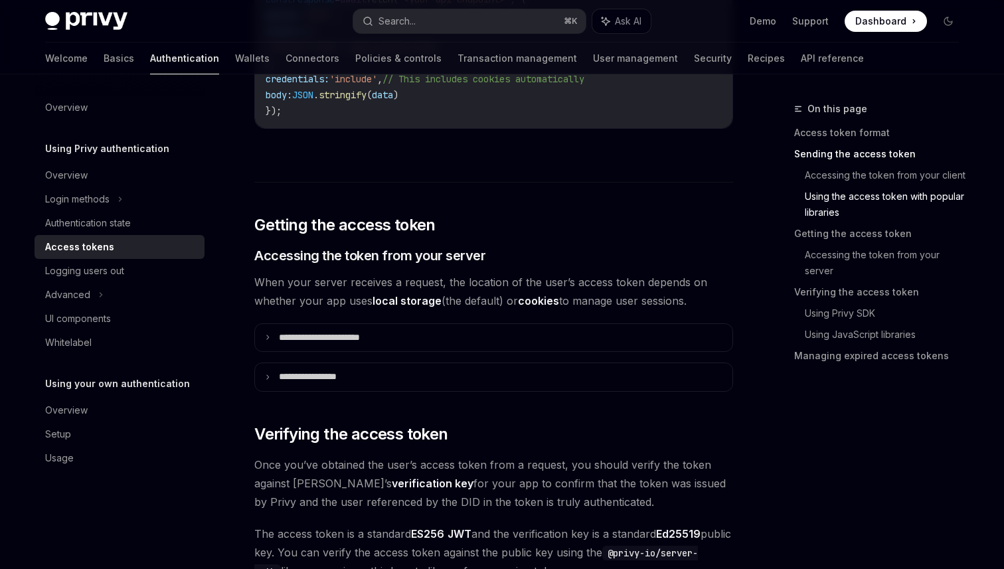
scroll to position [1560, 0]
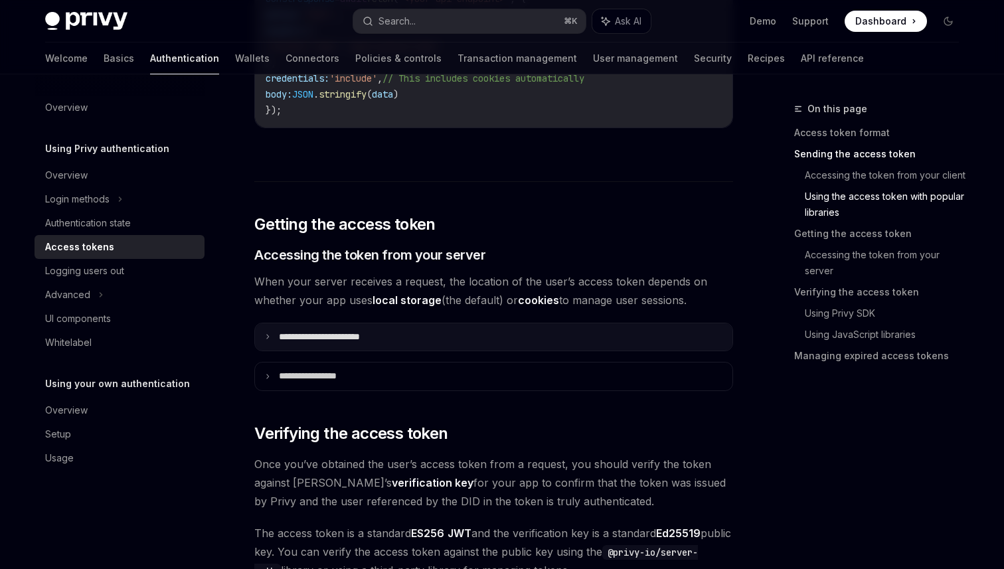
click at [277, 336] on summary "**********" at bounding box center [493, 337] width 477 height 28
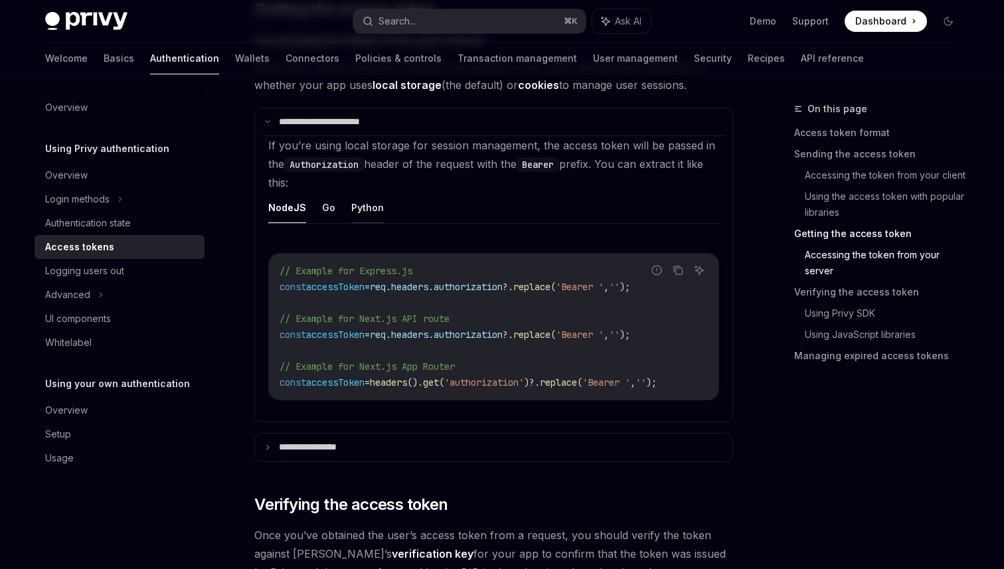
scroll to position [1780, 0]
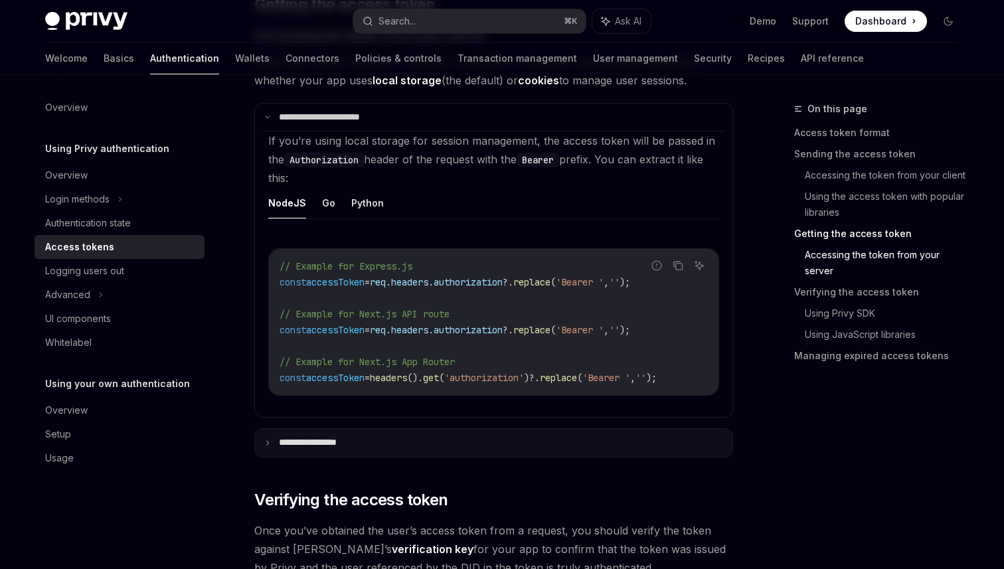
click at [273, 452] on summary "**********" at bounding box center [493, 443] width 477 height 28
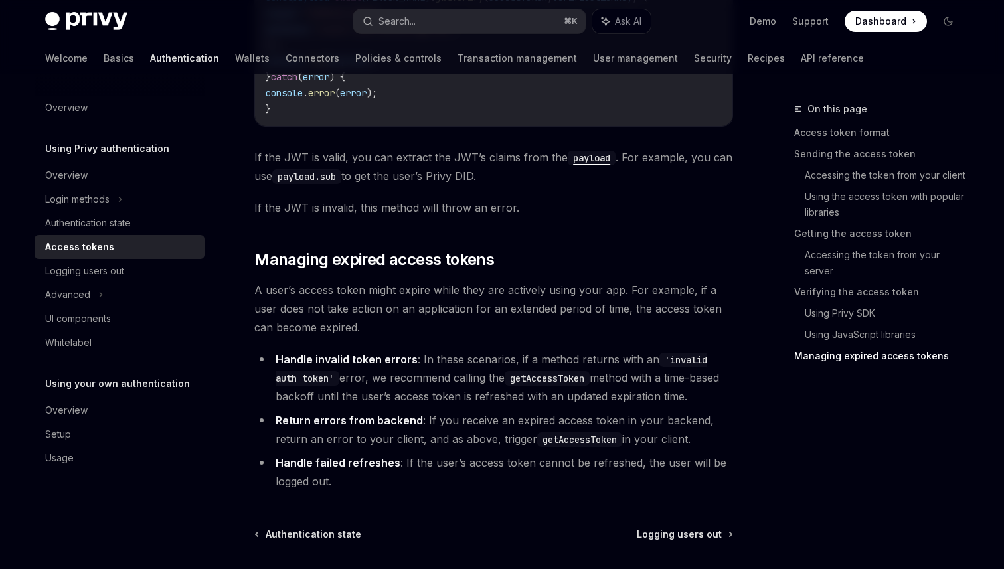
scroll to position [3940, 0]
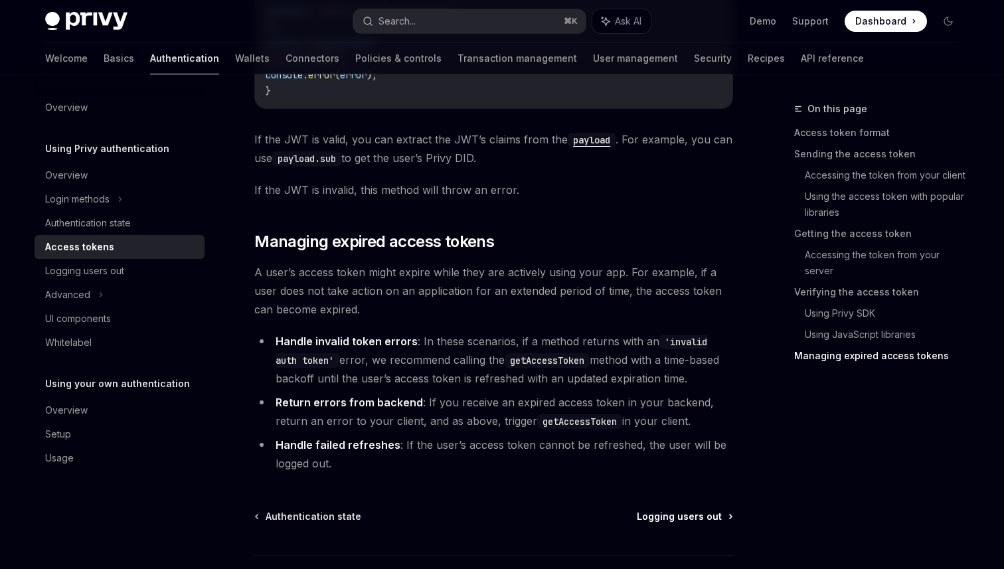
click at [685, 518] on span "Logging users out" at bounding box center [679, 516] width 85 height 13
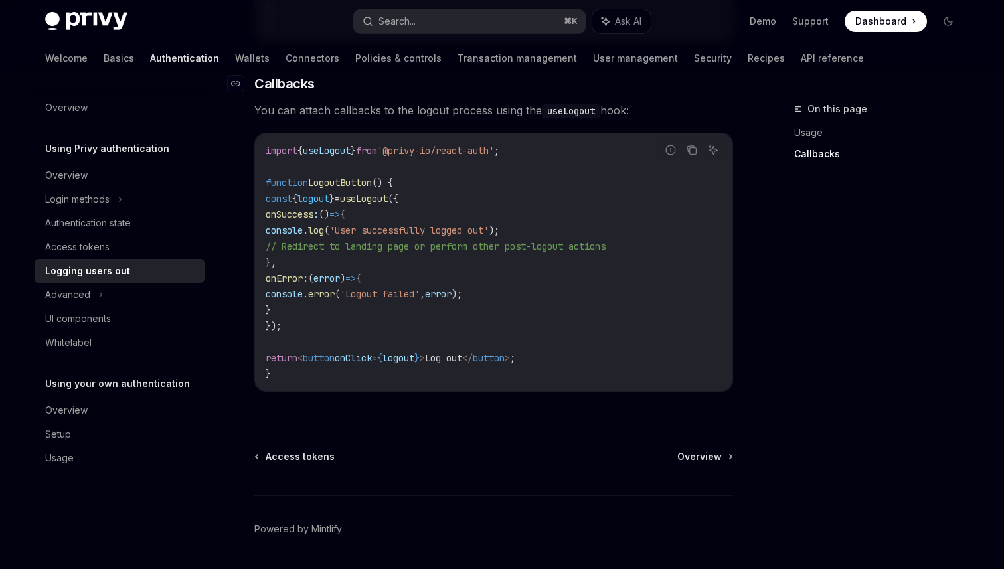
scroll to position [606, 0]
click at [703, 457] on span "Overview" at bounding box center [699, 456] width 44 height 13
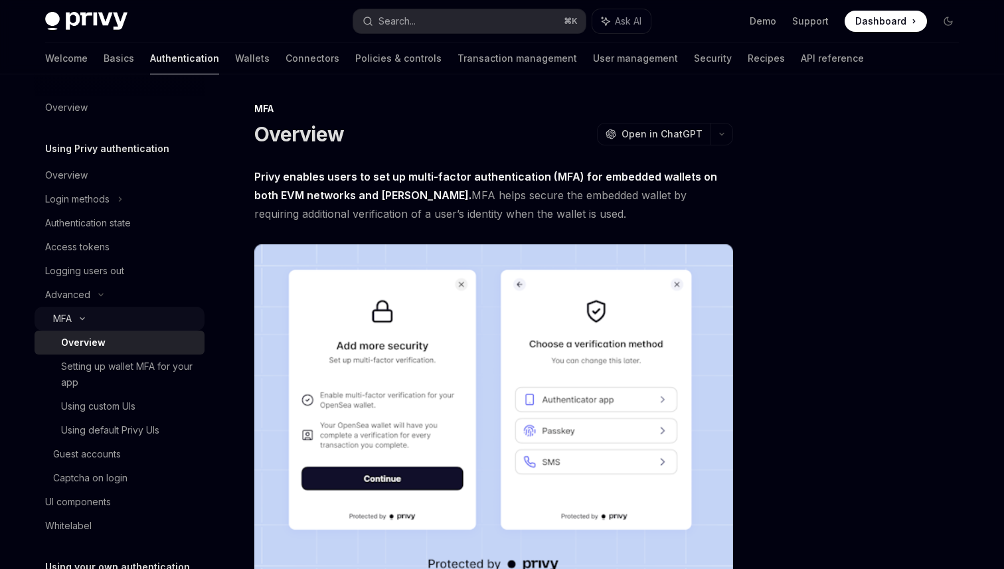
click at [89, 317] on icon at bounding box center [82, 318] width 16 height 5
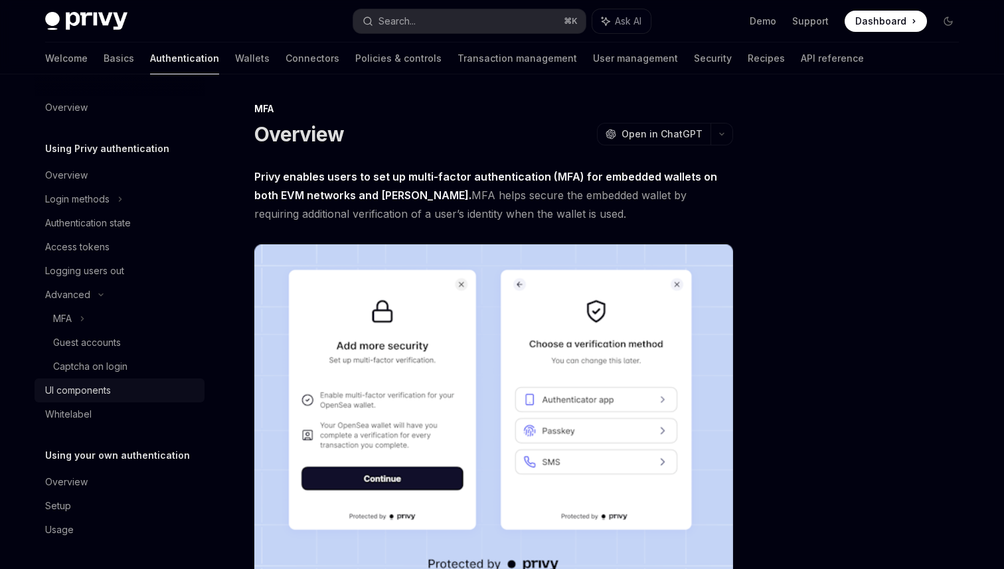
click at [84, 386] on div "UI components" at bounding box center [78, 390] width 66 height 16
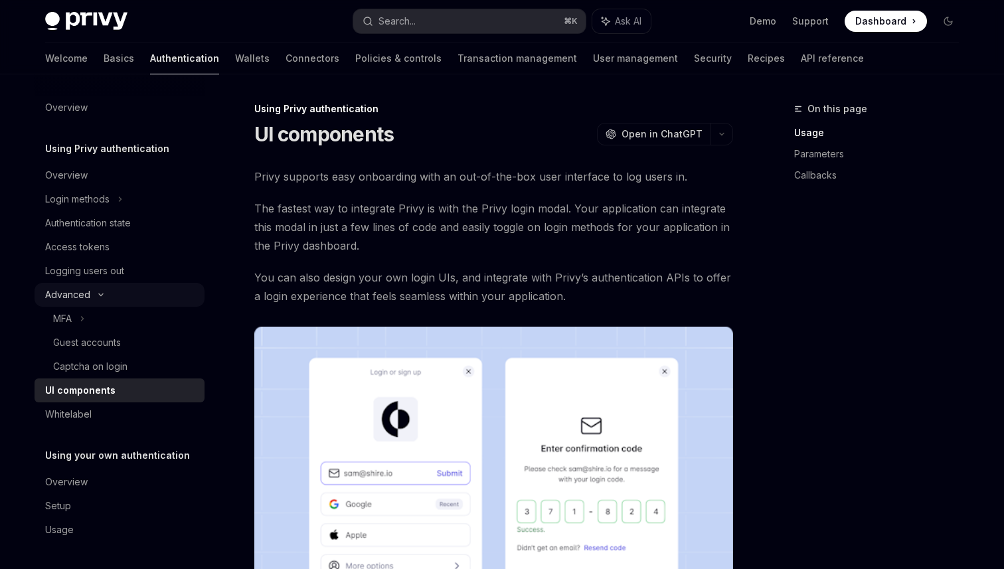
click at [100, 299] on div "Advanced" at bounding box center [120, 295] width 170 height 24
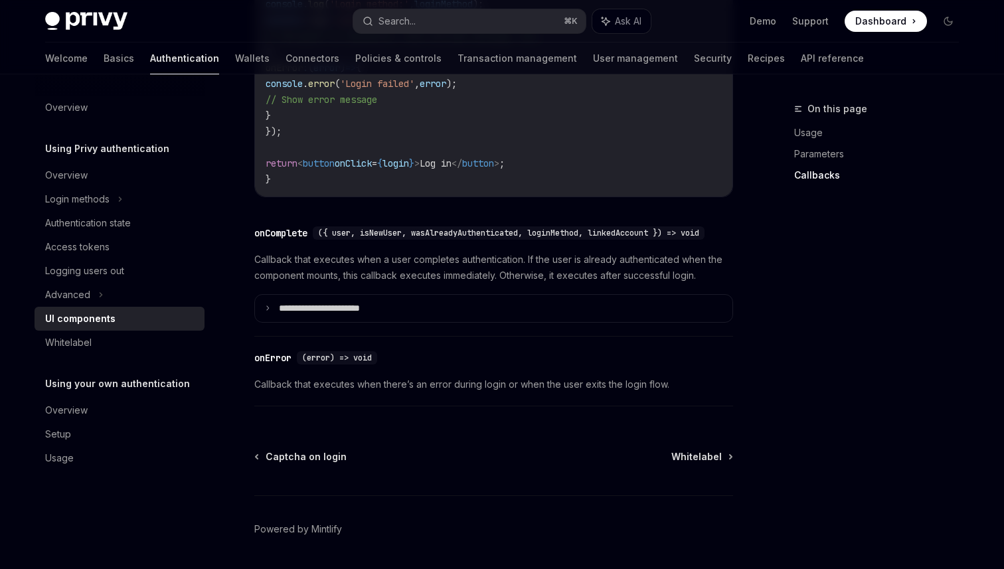
scroll to position [1890, 0]
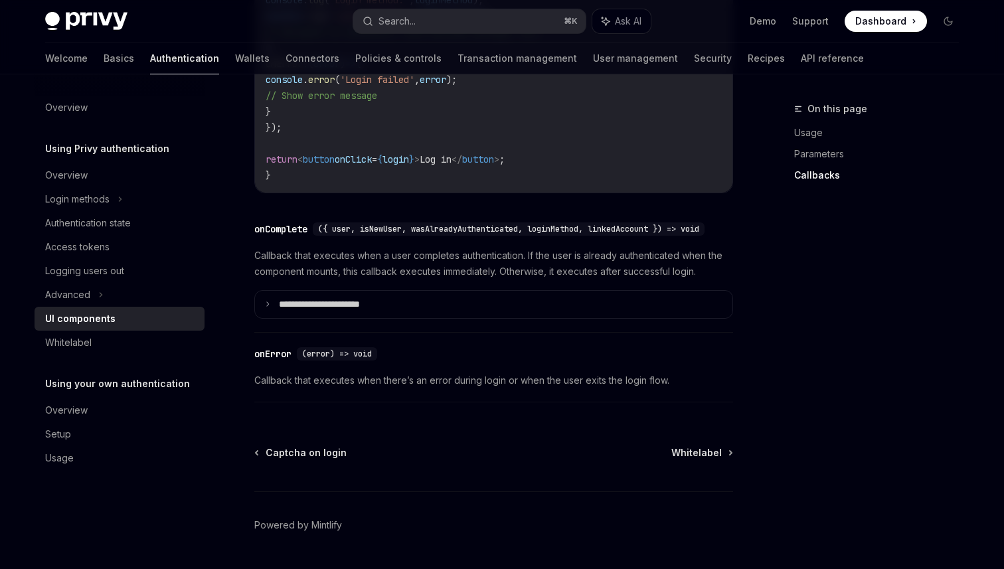
click at [685, 459] on span "Whitelabel" at bounding box center [696, 452] width 50 height 13
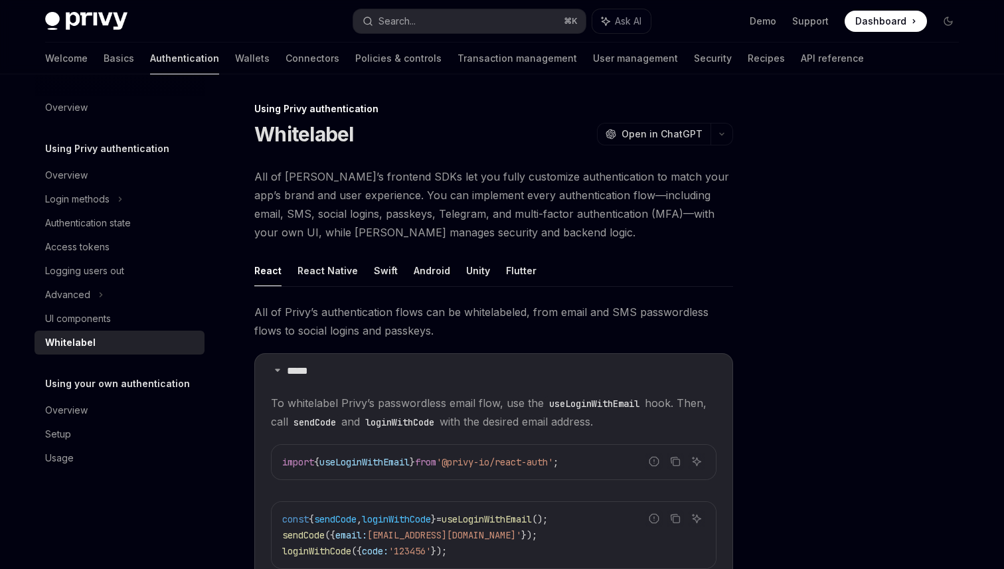
click at [150, 64] on link "Authentication" at bounding box center [184, 58] width 69 height 32
type textarea "*"
